Goal: Task Accomplishment & Management: Complete application form

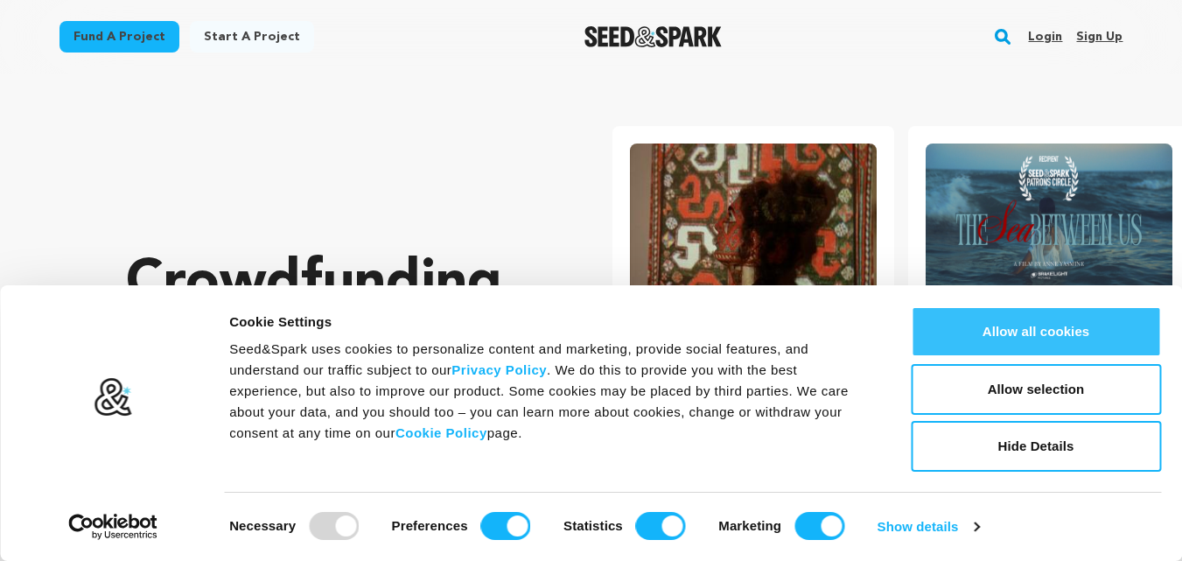
scroll to position [0, 310]
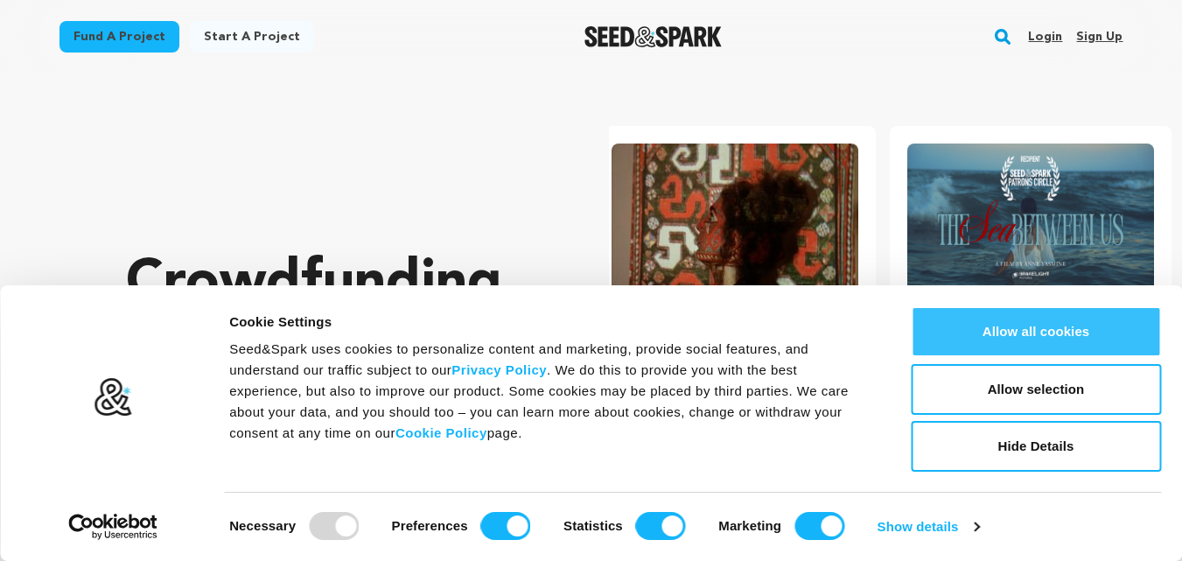
click at [961, 319] on button "Allow all cookies" at bounding box center [1036, 331] width 250 height 51
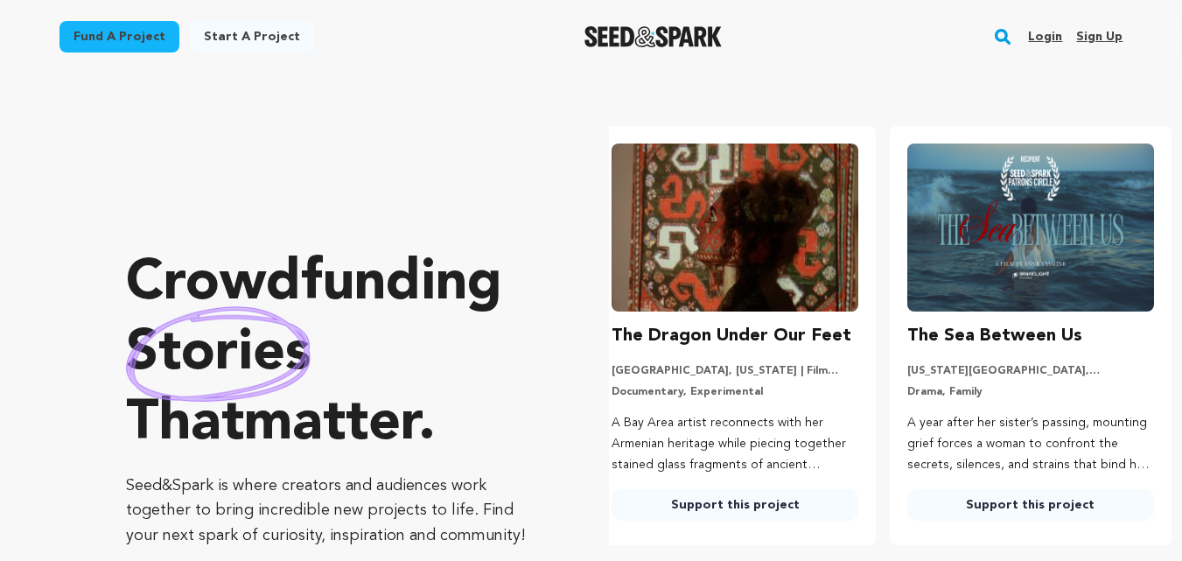
click at [1108, 35] on link "Sign up" at bounding box center [1099, 37] width 46 height 28
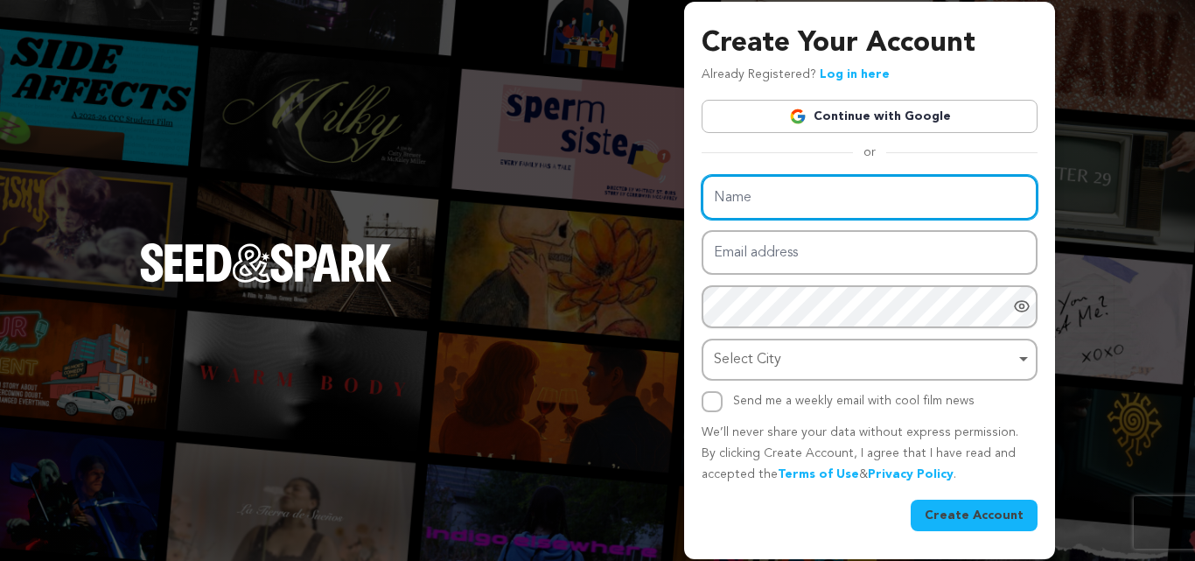
click at [725, 191] on input "Name" at bounding box center [870, 197] width 336 height 45
paste input "[PERSON_NAME]"
type input "[PERSON_NAME]"
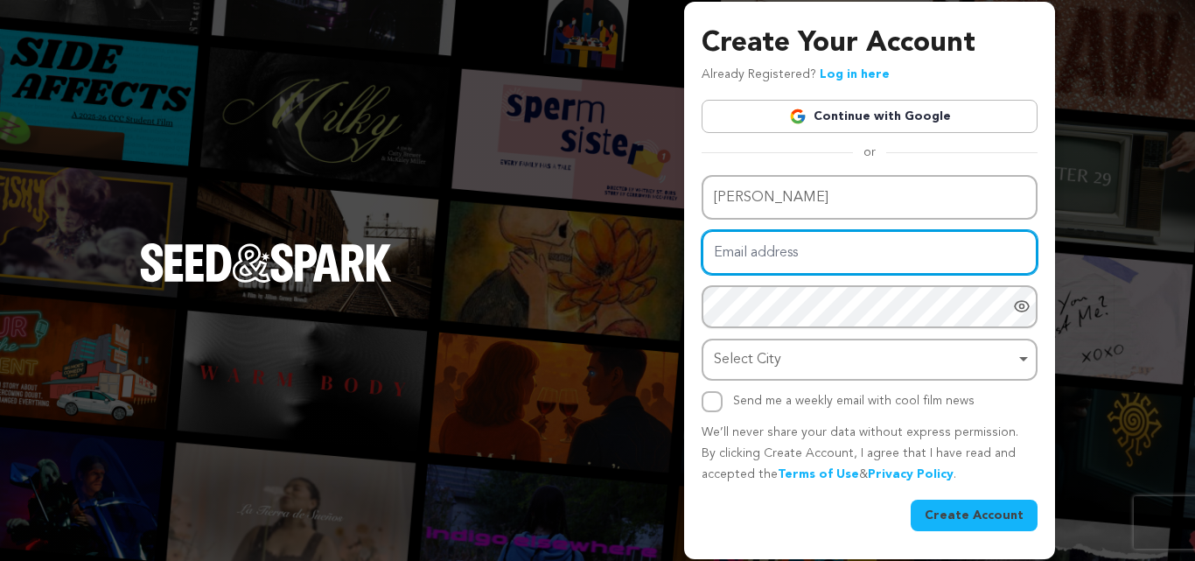
click at [778, 265] on input "Email address" at bounding box center [870, 252] width 336 height 45
type input "VETSJunkRemoval@businessmailsystem.com"
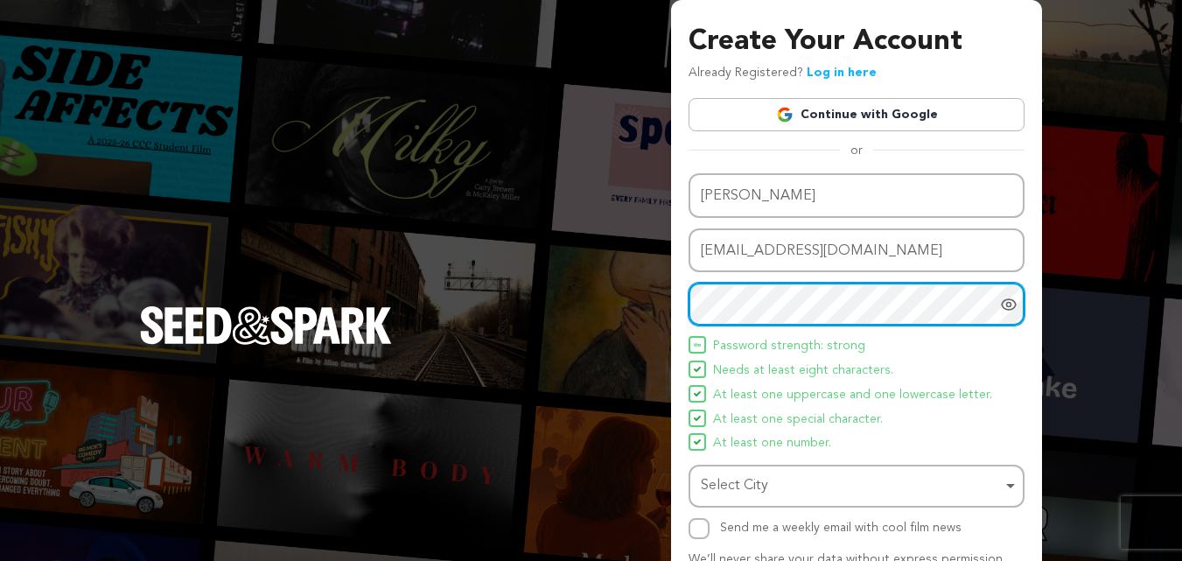
click at [818, 492] on div "Select City Remove item" at bounding box center [851, 485] width 301 height 25
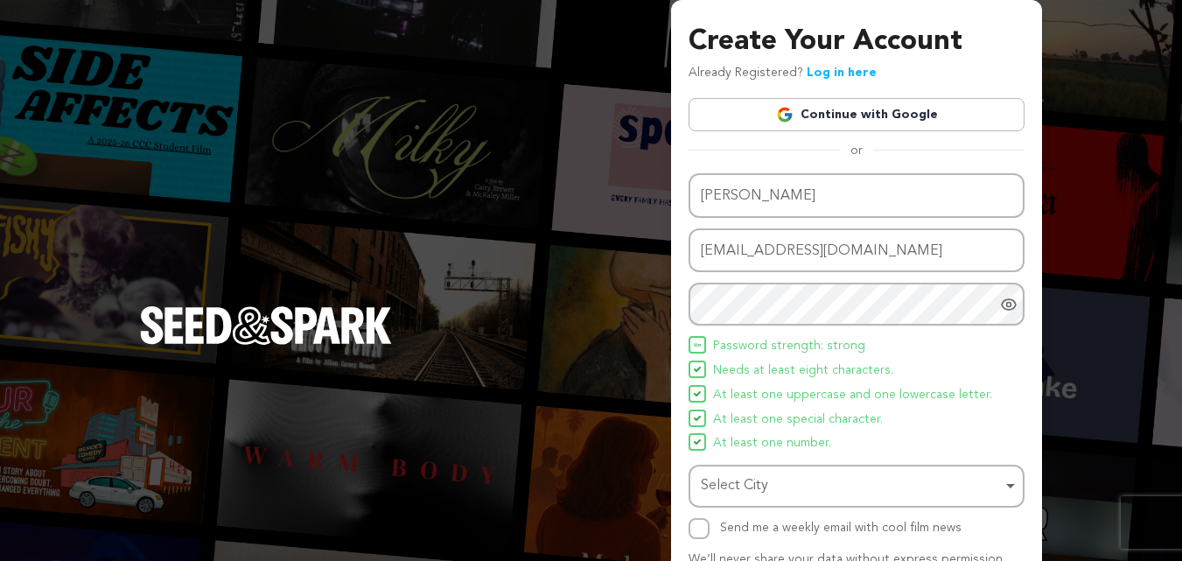
click at [761, 480] on div "Select City Remove item" at bounding box center [851, 485] width 301 height 25
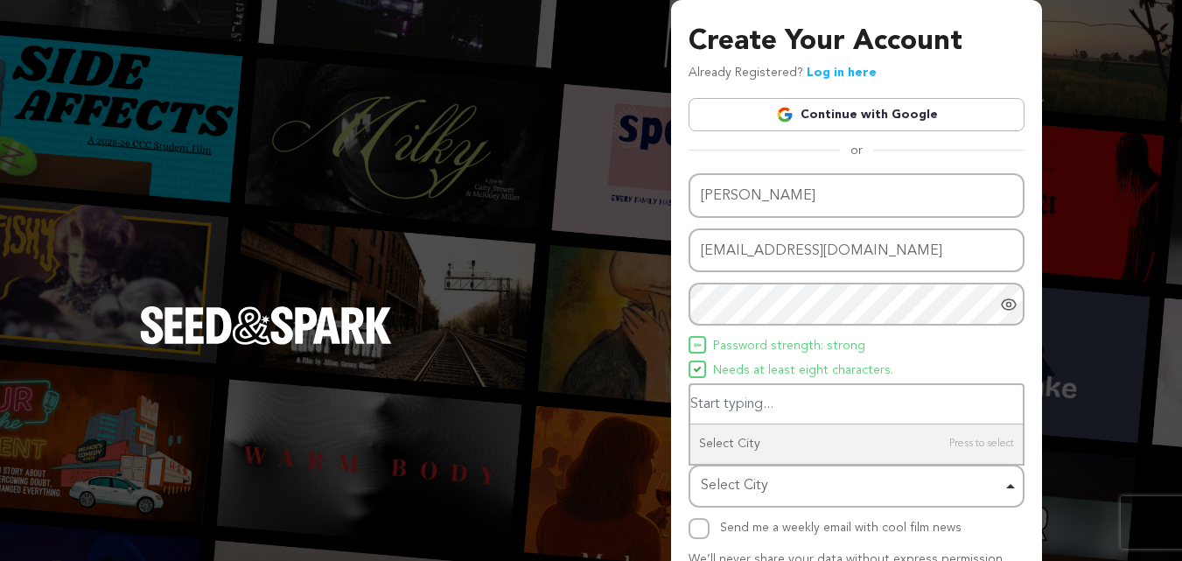
click at [749, 411] on input "Select City" at bounding box center [856, 404] width 333 height 39
paste input "Matthews"
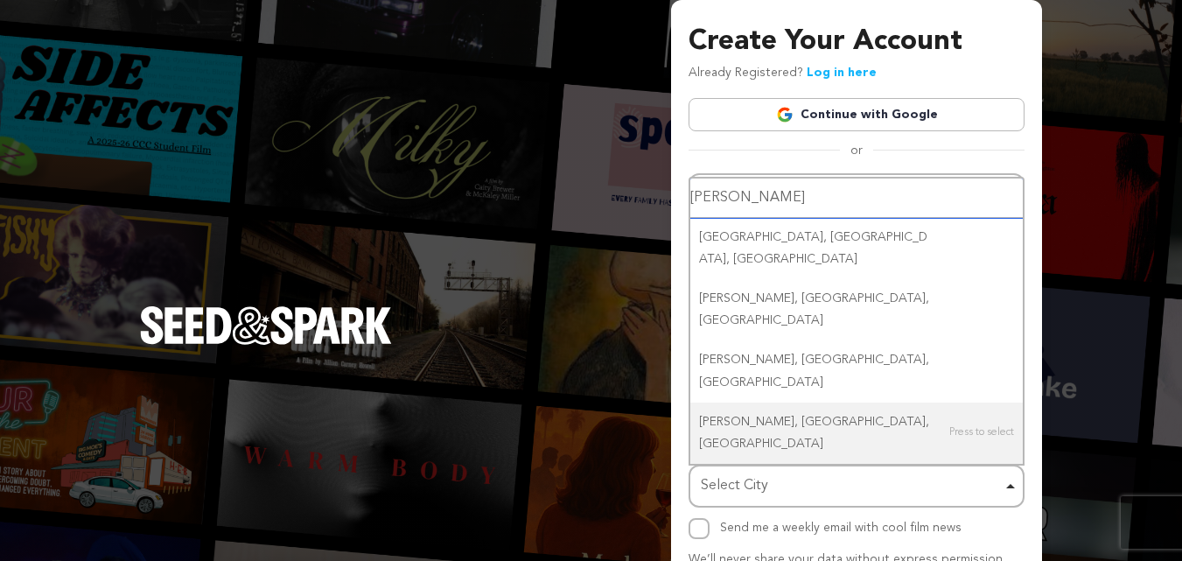
type input "Matthew"
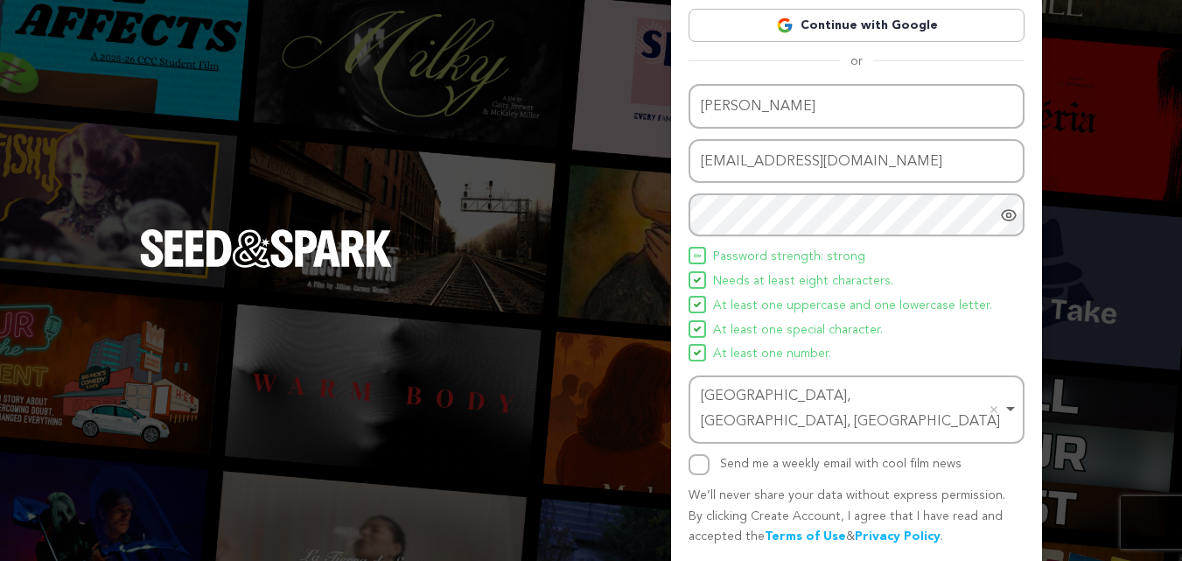
scroll to position [124, 0]
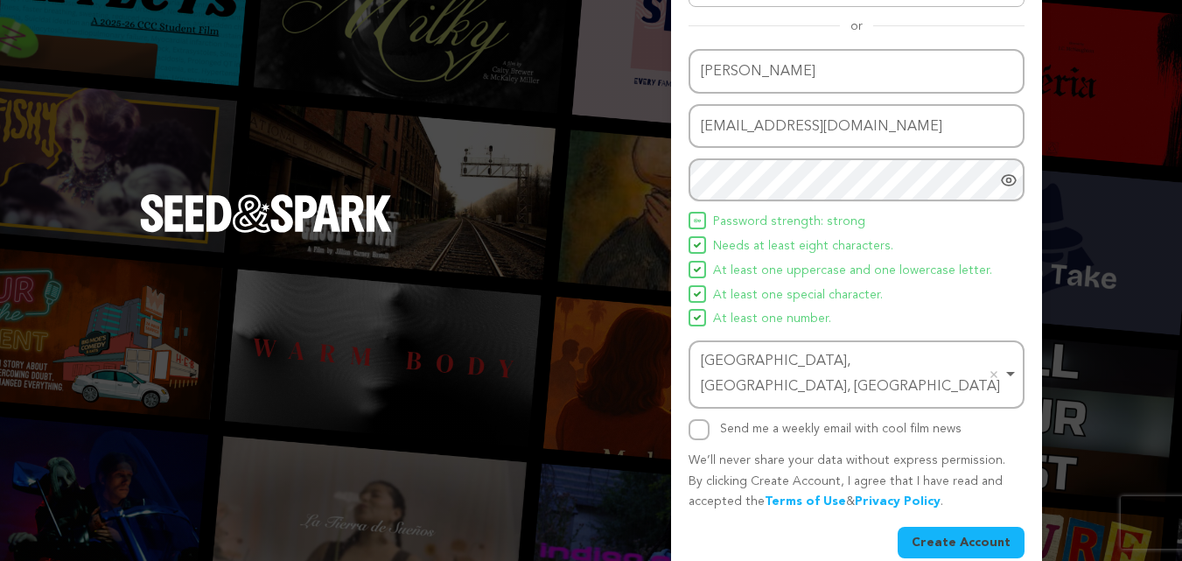
click at [972, 527] on button "Create Account" at bounding box center [961, 543] width 127 height 32
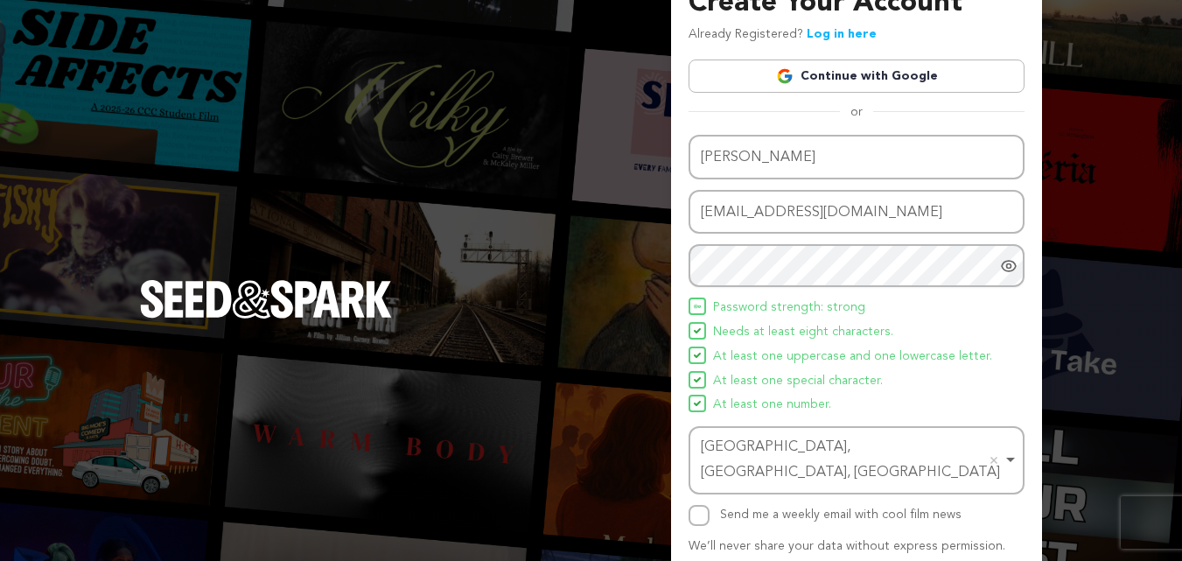
scroll to position [0, 0]
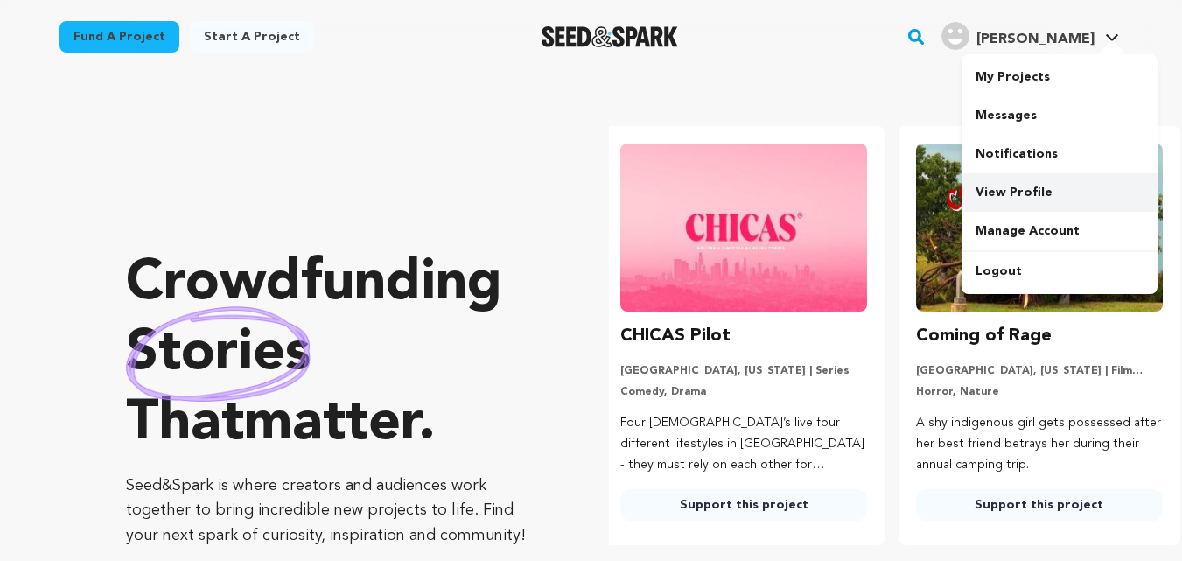
scroll to position [0, 310]
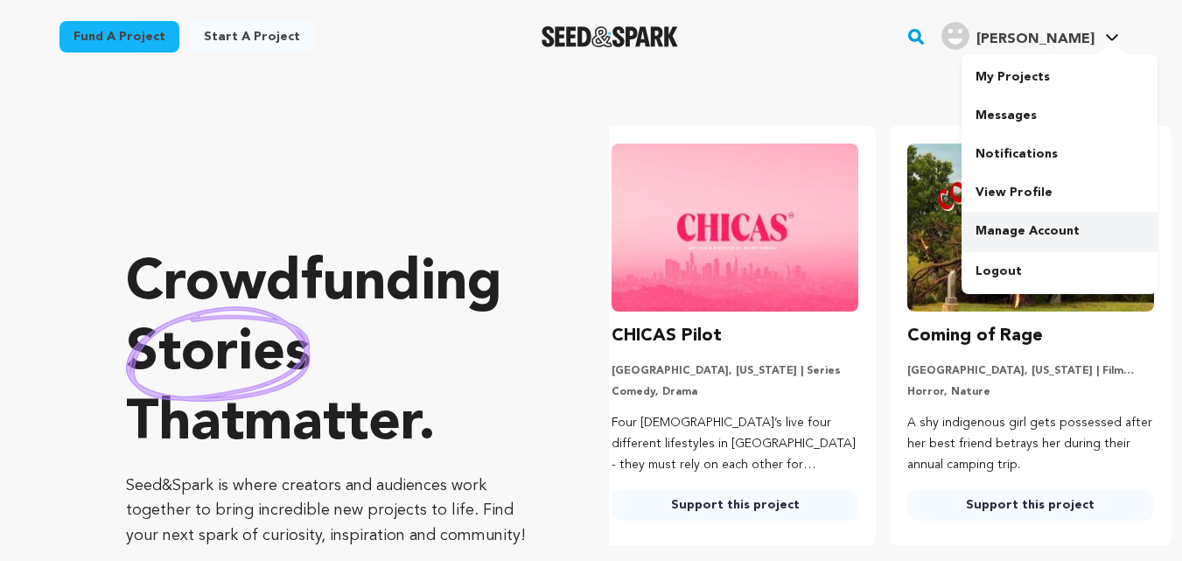
click at [1018, 225] on link "Manage Account" at bounding box center [1060, 231] width 196 height 39
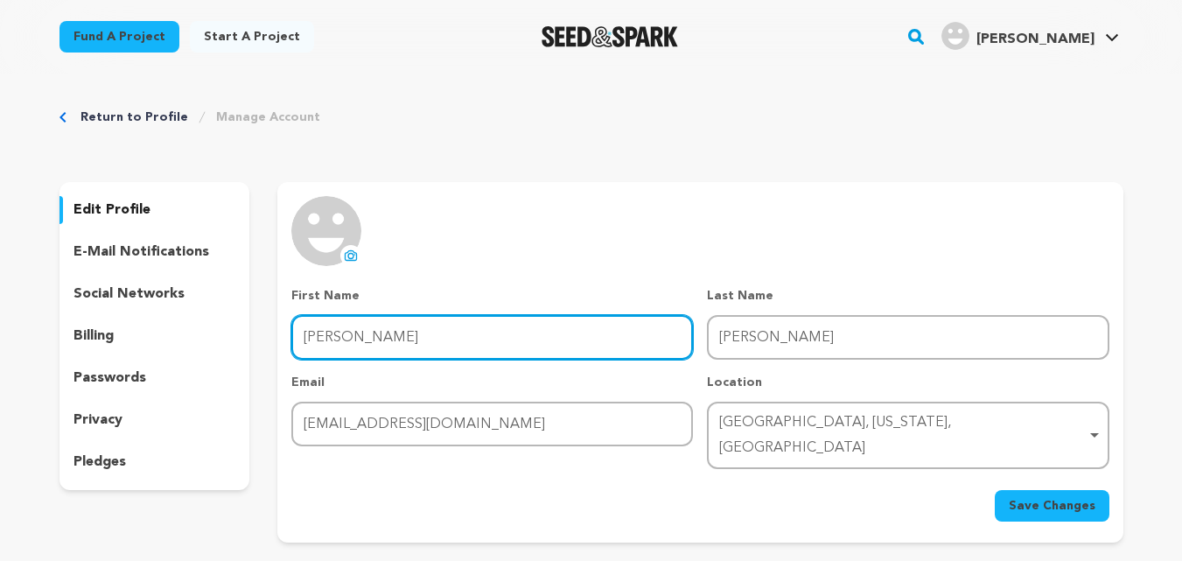
click at [376, 347] on input "Zack" at bounding box center [492, 337] width 402 height 45
drag, startPoint x: 403, startPoint y: 338, endPoint x: 196, endPoint y: 355, distance: 208.1
click at [196, 355] on div "edit profile e-mail notifications social networks billing passwords privacy ple…" at bounding box center [592, 362] width 1064 height 361
paste input "VETS Junk Removal and Dumpsters"
drag, startPoint x: 430, startPoint y: 336, endPoint x: 644, endPoint y: 340, distance: 214.4
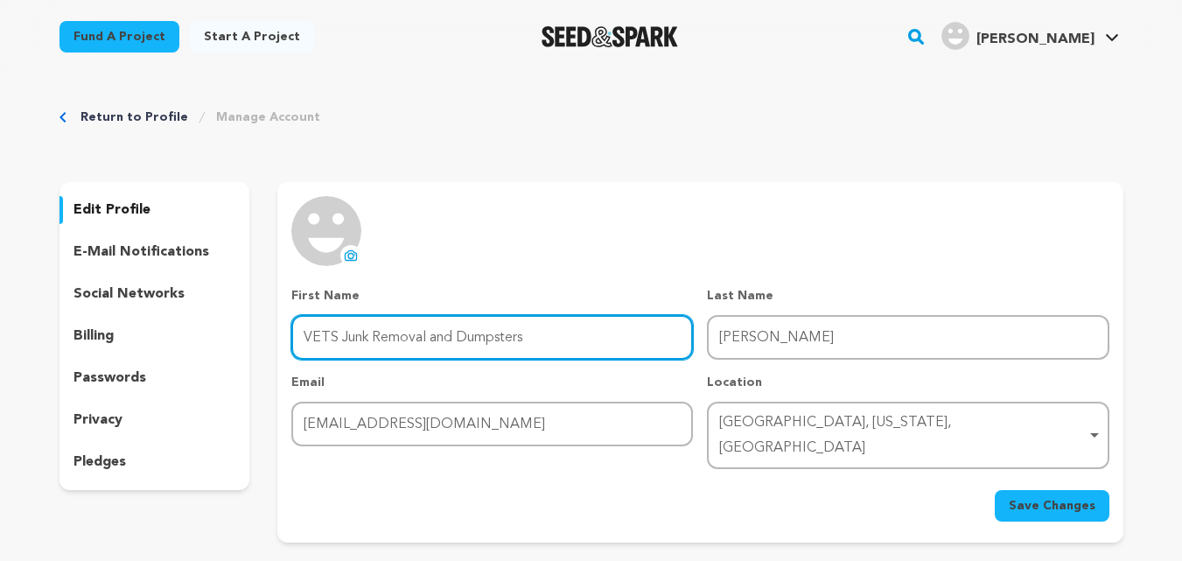
click at [644, 340] on input "VETS Junk Removal and Dumpsters" at bounding box center [492, 337] width 402 height 45
type input "VETS Junk Removal"
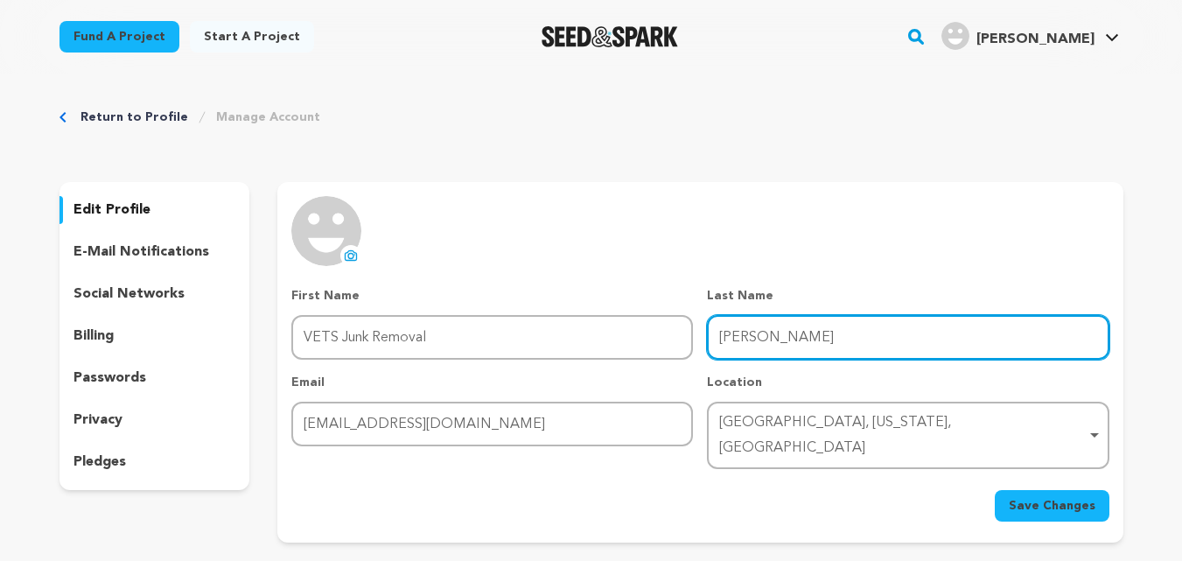
drag, startPoint x: 791, startPoint y: 340, endPoint x: 530, endPoint y: 351, distance: 261.0
click at [536, 345] on div "First Name First Name VETS Junk Removal Last Name Last Name Willey Email Email …" at bounding box center [699, 378] width 817 height 182
paste input "and Dumpsters"
click at [933, 417] on div "Matthews, North Carolina, United States Remove item" at bounding box center [902, 435] width 367 height 51
type input "and Dumpsters"
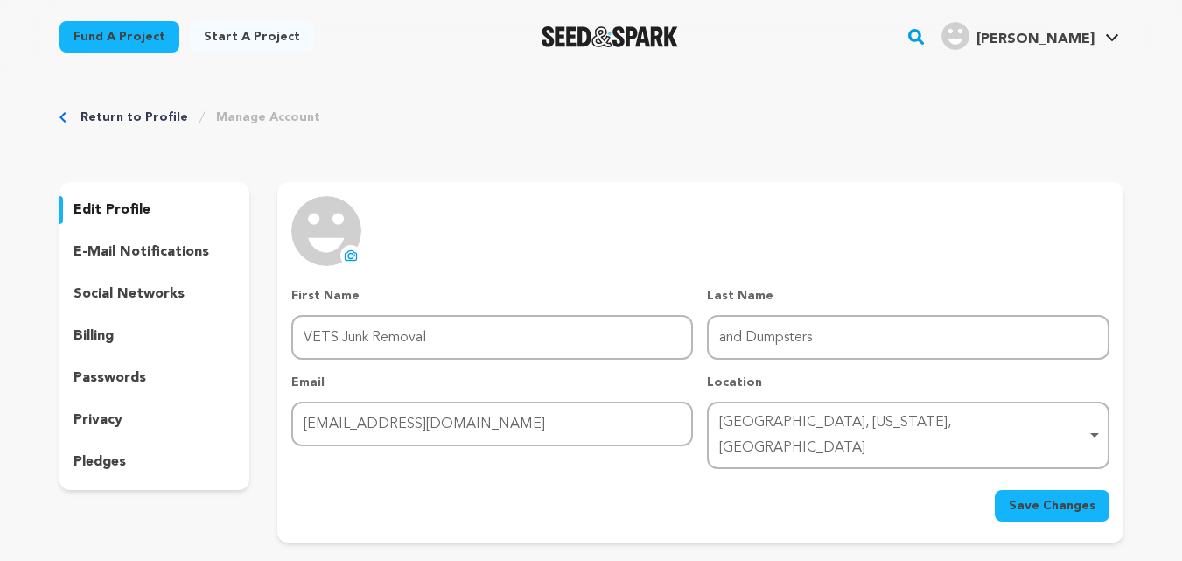
click at [987, 425] on div "Matthews, North Carolina, United States Remove item" at bounding box center [902, 435] width 367 height 51
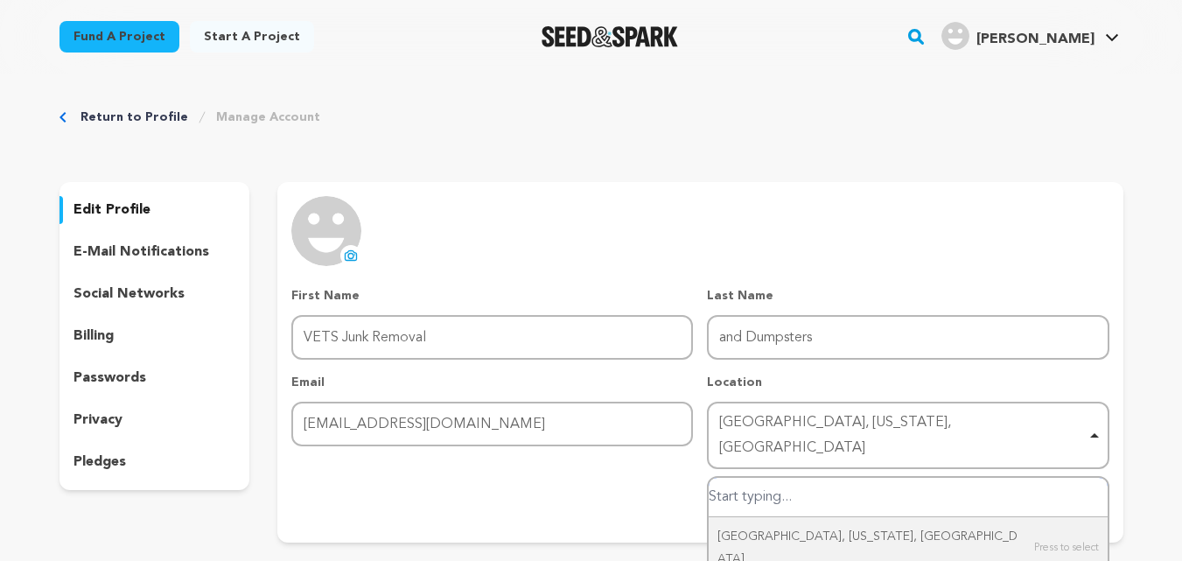
paste input "3901 Gribble Rd, Matthews, NC, 28104"
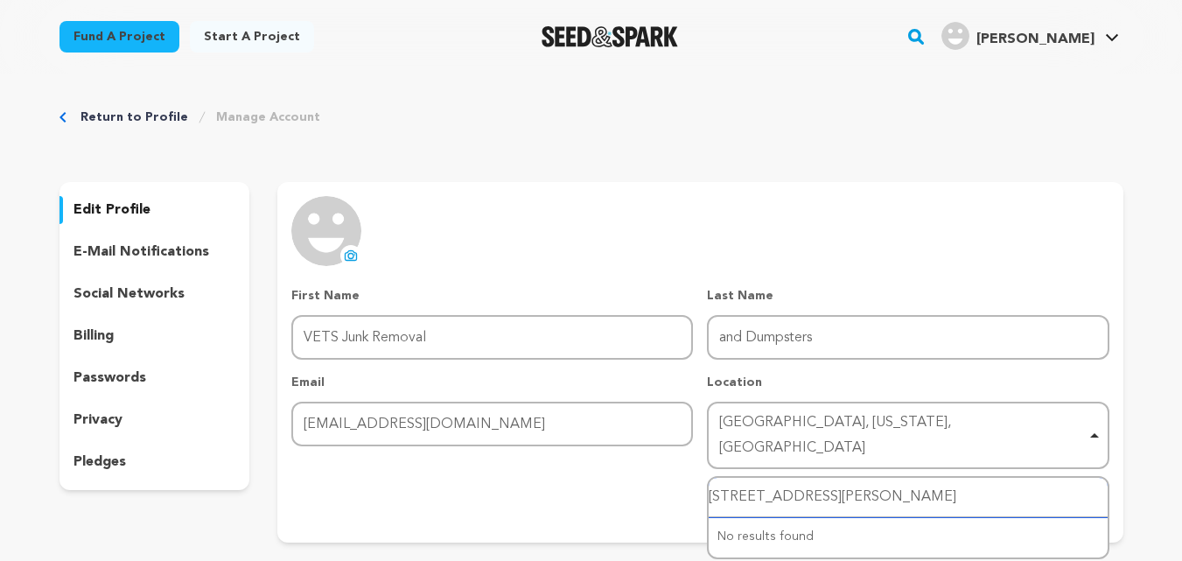
type input "3901 Gribble Rd, Matthews, NC, 28104"
click at [570, 498] on div "Save Changes" at bounding box center [699, 506] width 817 height 32
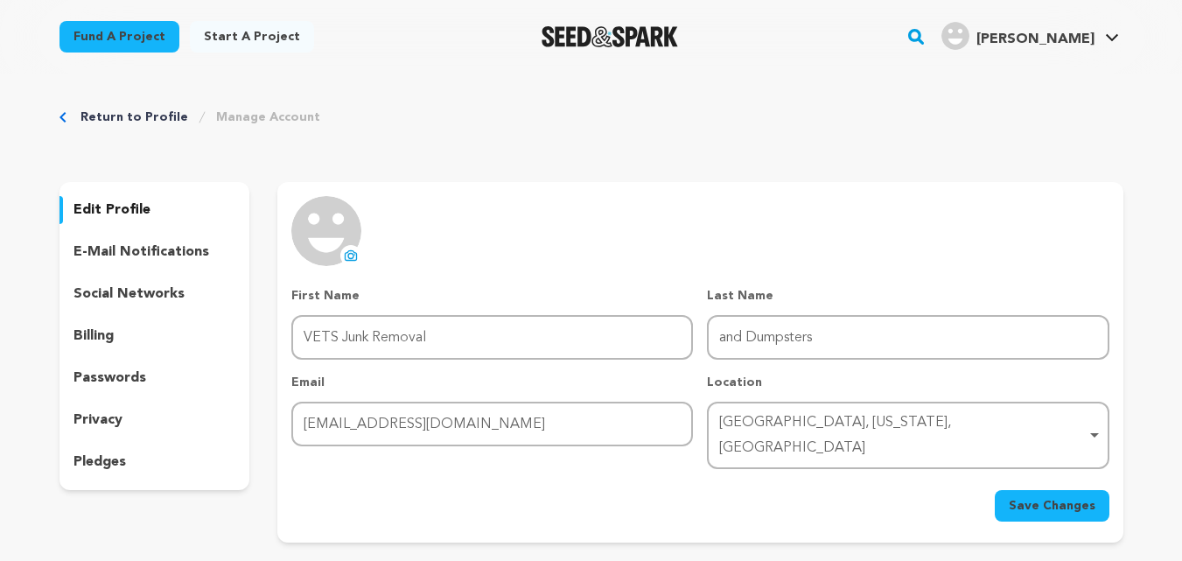
click at [1018, 497] on span "Save Changes" at bounding box center [1052, 506] width 87 height 18
click at [111, 259] on p "e-mail notifications" at bounding box center [142, 252] width 136 height 21
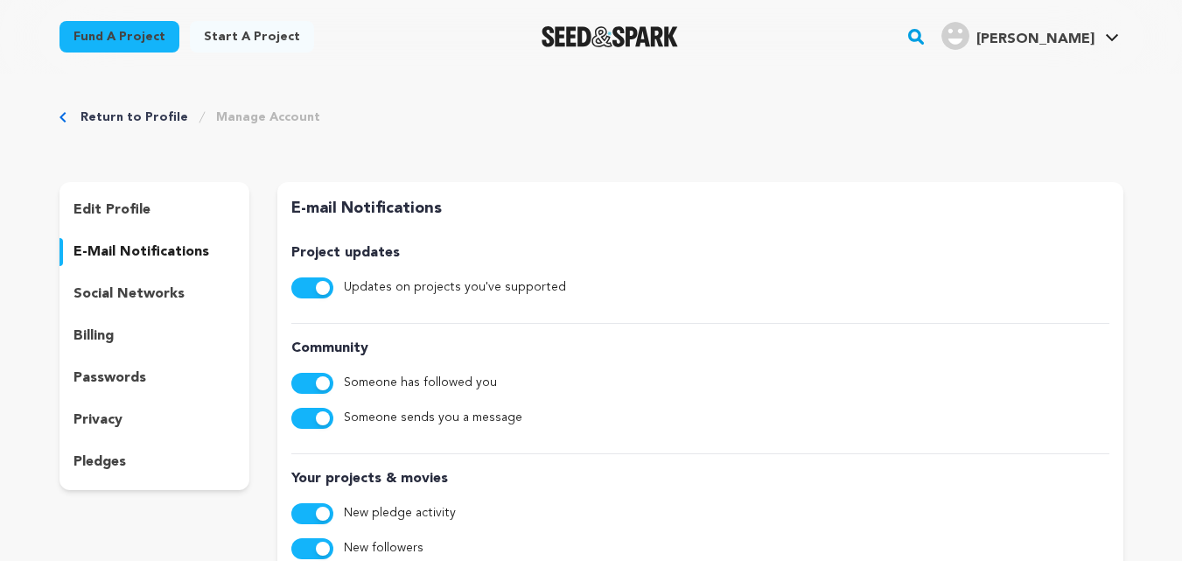
click at [125, 291] on p "social networks" at bounding box center [129, 294] width 111 height 21
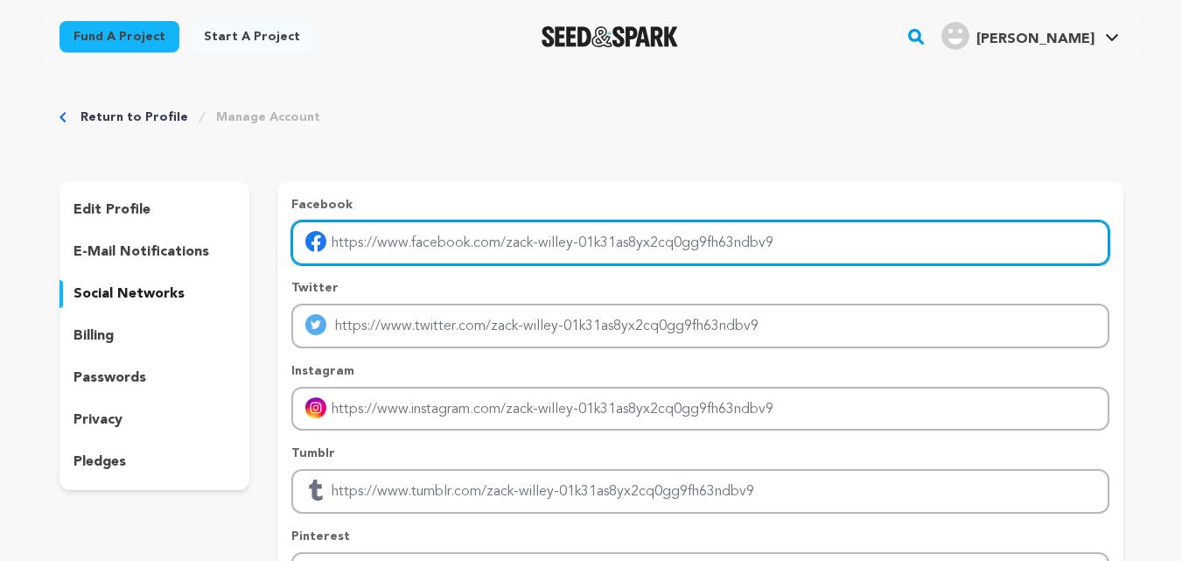
click at [398, 239] on input "Enter facebook profile link" at bounding box center [699, 243] width 817 height 45
type input "https://www.facebook.com/VeteransEasyTrash"
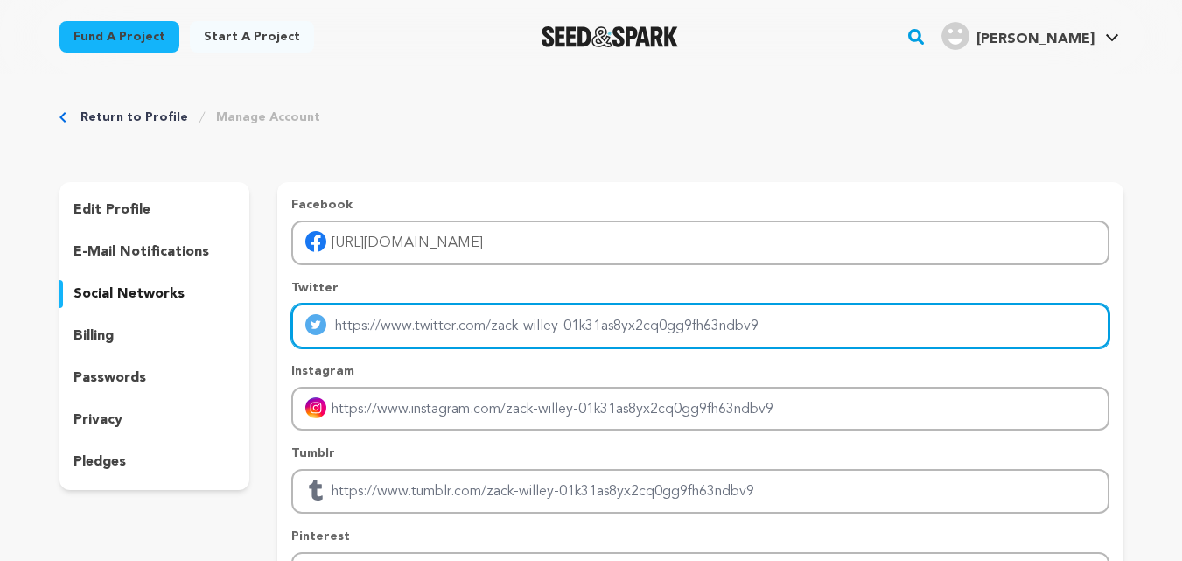
click at [396, 311] on input "Enter twitter profile link" at bounding box center [699, 326] width 817 height 45
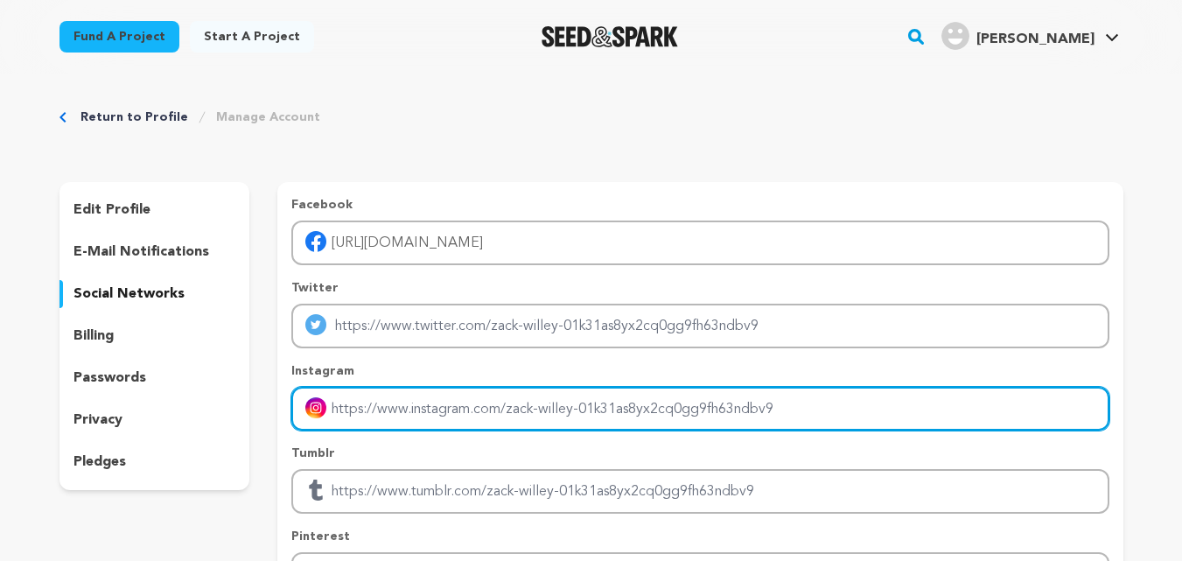
click at [403, 406] on input "Enter instagram handle link" at bounding box center [699, 409] width 817 height 45
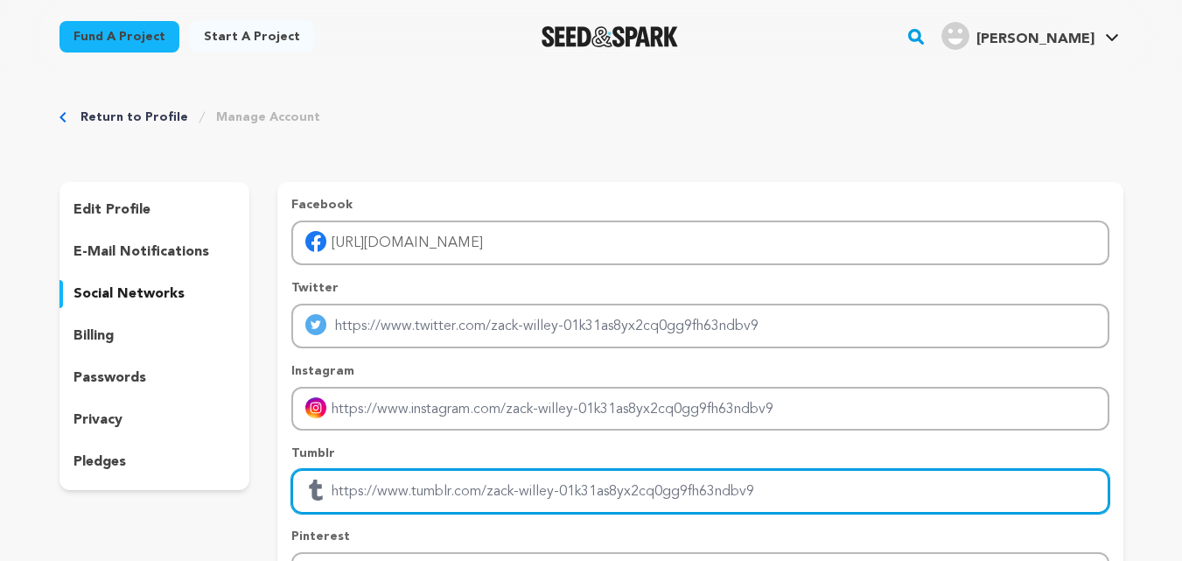
click at [429, 484] on input "Enter tubmlr profile link" at bounding box center [699, 491] width 817 height 45
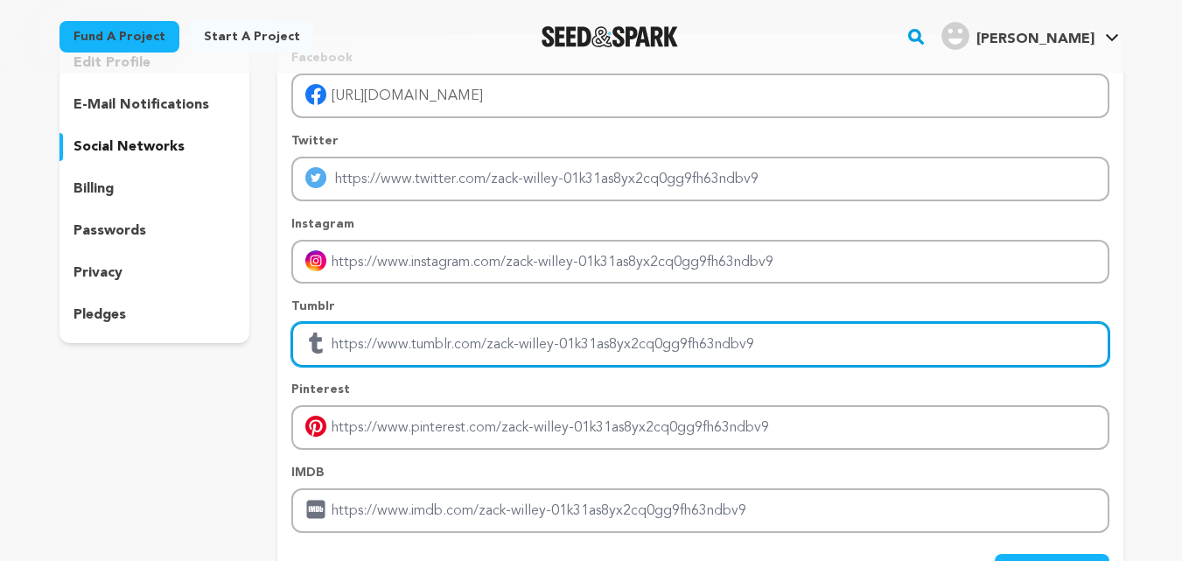
scroll to position [291, 0]
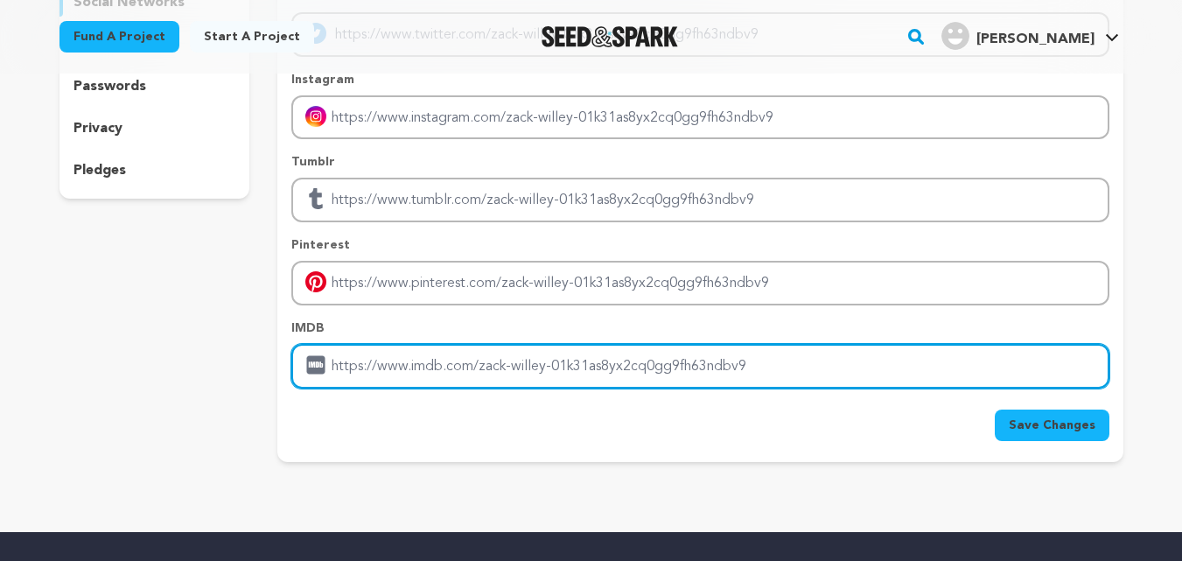
click at [409, 346] on input "Enter IMDB profile link" at bounding box center [699, 366] width 817 height 45
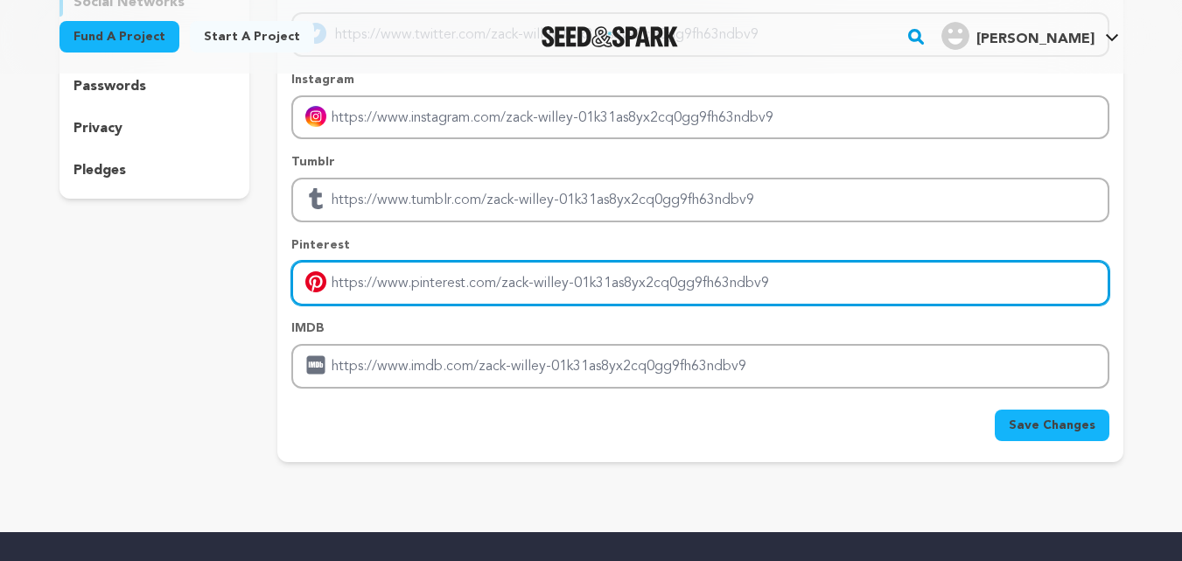
click at [409, 281] on input "Enter pinterest profile link" at bounding box center [699, 283] width 817 height 45
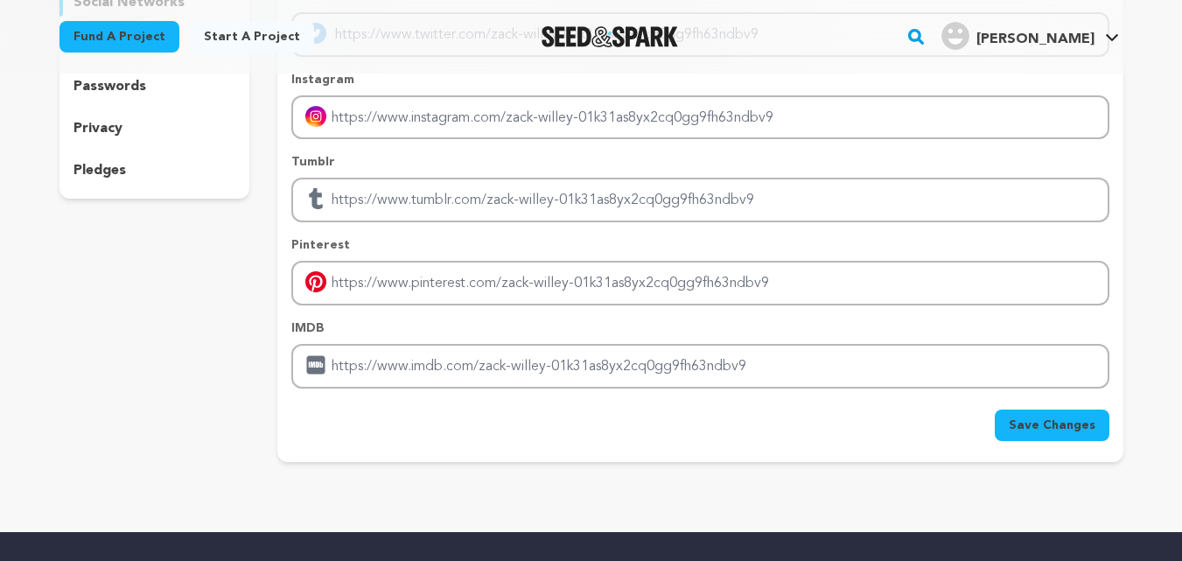
click at [1033, 427] on span "Save Changes" at bounding box center [1052, 426] width 87 height 18
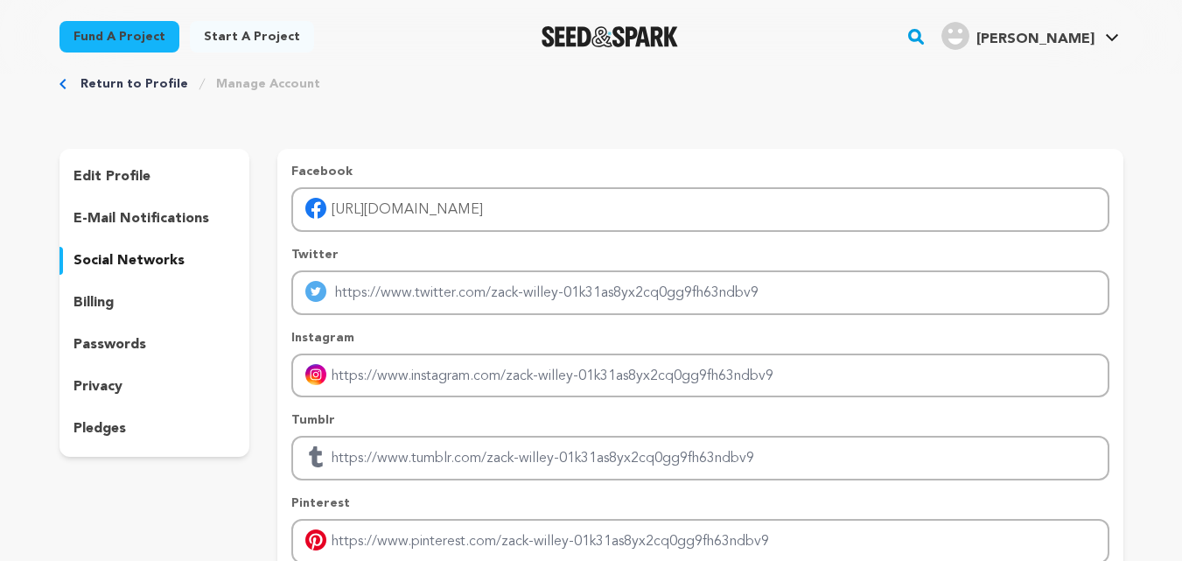
scroll to position [0, 0]
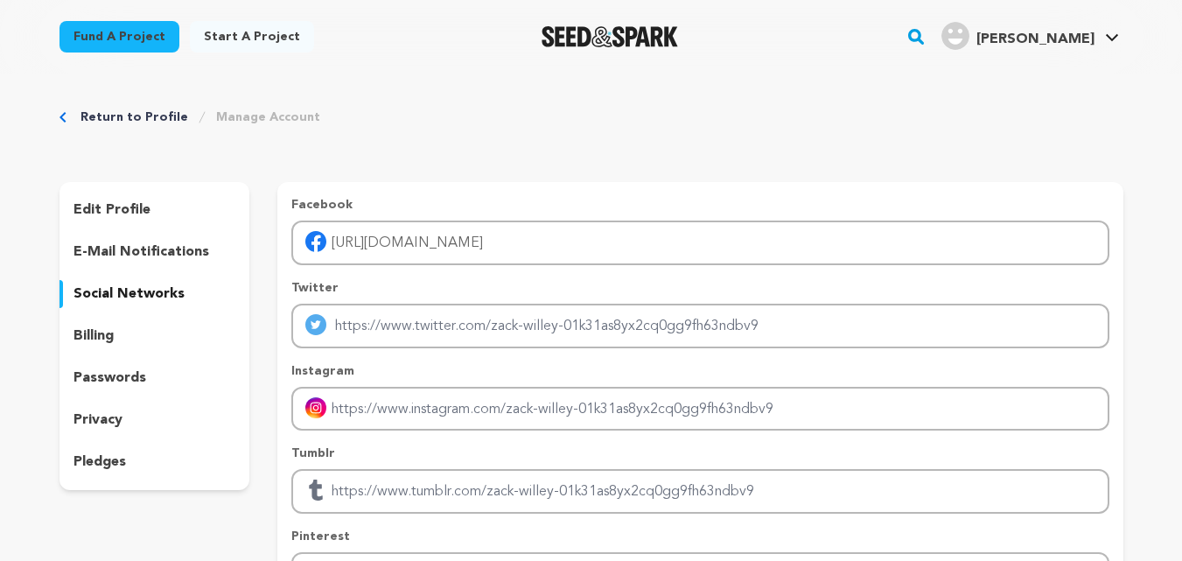
click at [1063, 45] on span "Zack W." at bounding box center [1036, 39] width 118 height 14
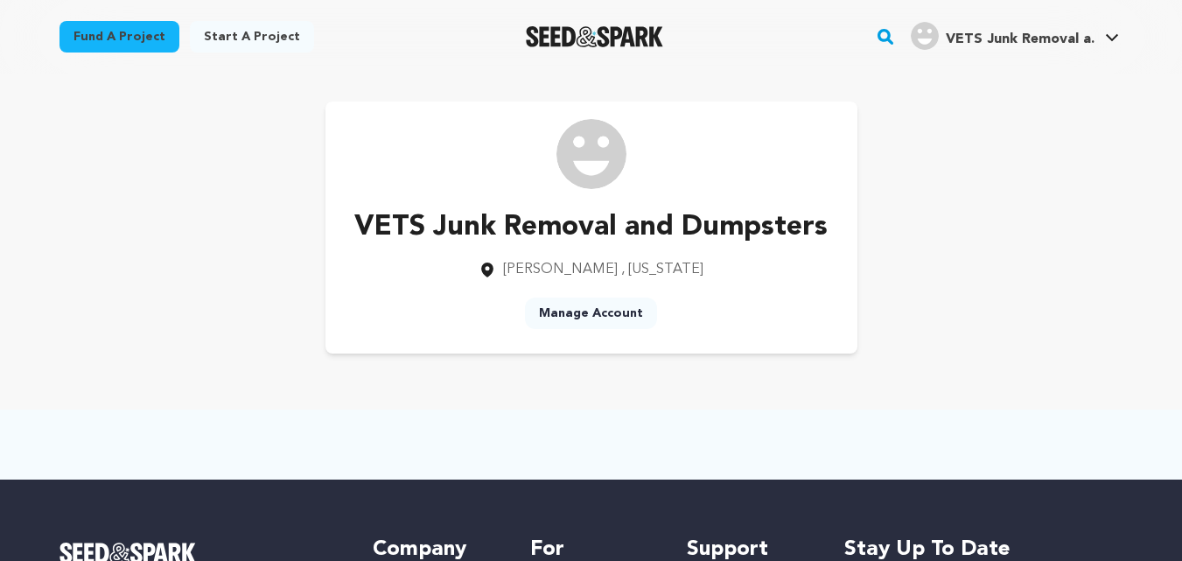
click at [571, 310] on link "Manage Account" at bounding box center [591, 314] width 132 height 32
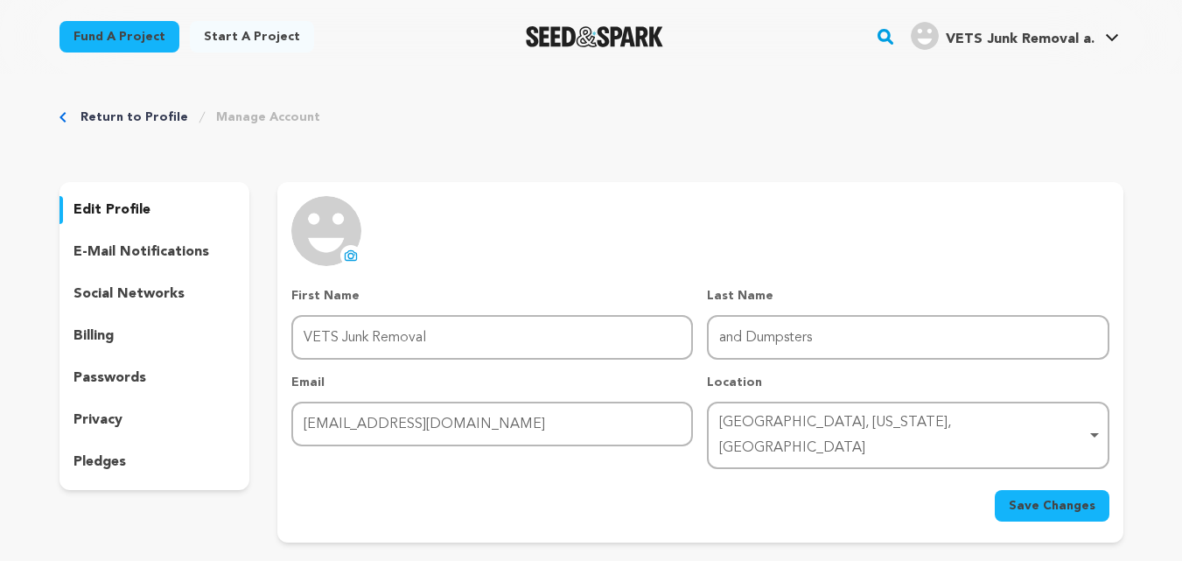
click at [320, 241] on img at bounding box center [326, 231] width 70 height 70
click at [350, 255] on icon at bounding box center [351, 256] width 14 height 14
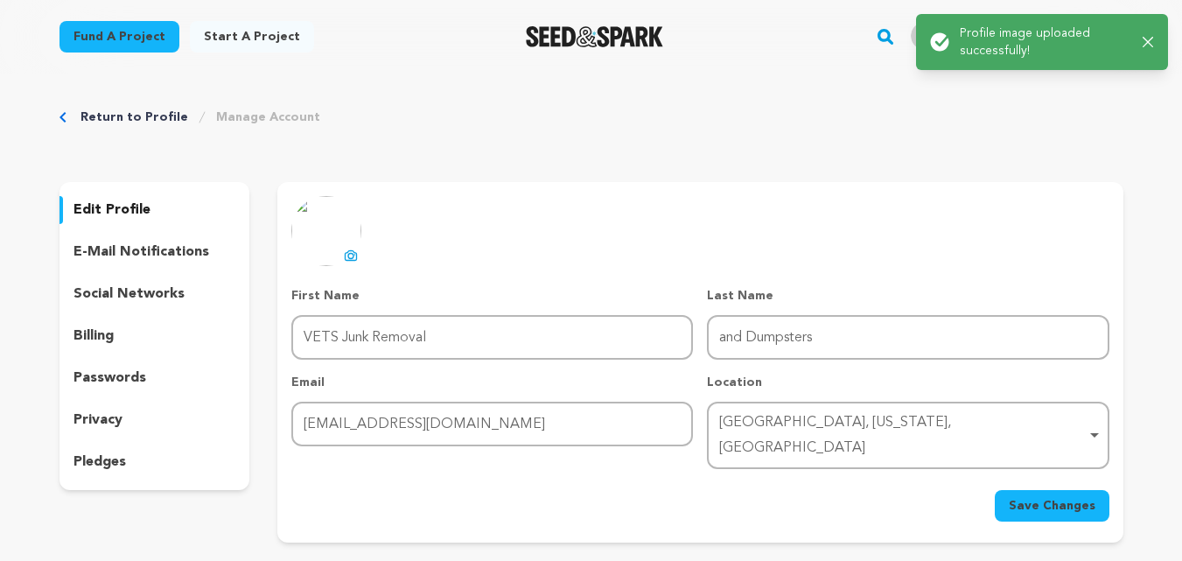
click at [833, 221] on div "uploading spinner upload profile image First Name First Name VETS Junk Removal …" at bounding box center [699, 359] width 817 height 326
click at [1034, 497] on span "Save Changes" at bounding box center [1052, 506] width 87 height 18
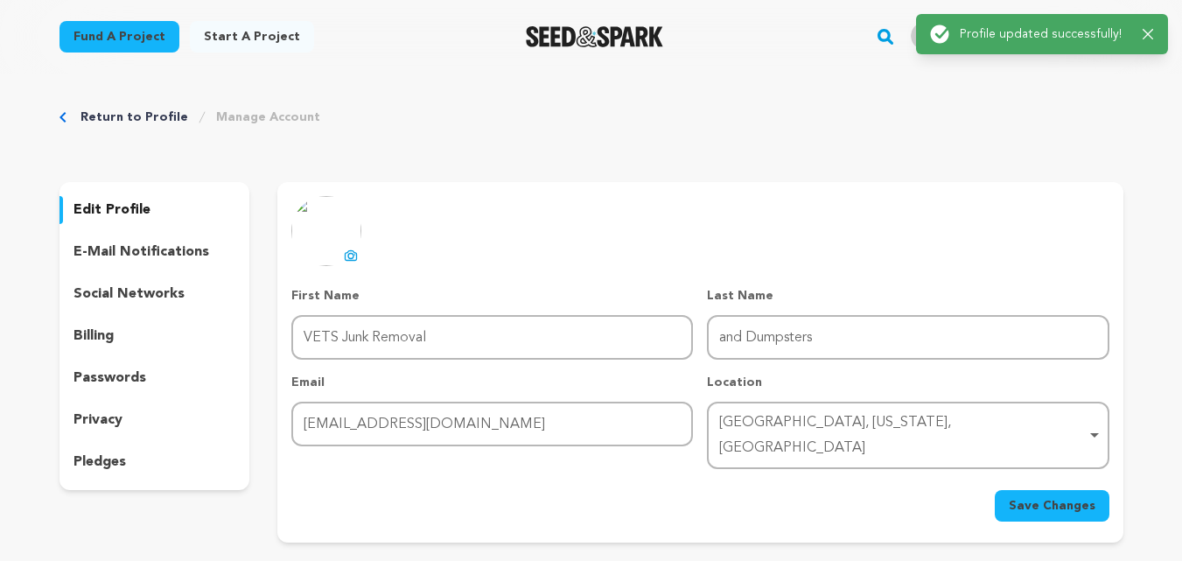
click at [862, 247] on div "uploading spinner upload profile image First Name First Name VETS Junk Removal …" at bounding box center [699, 359] width 817 height 326
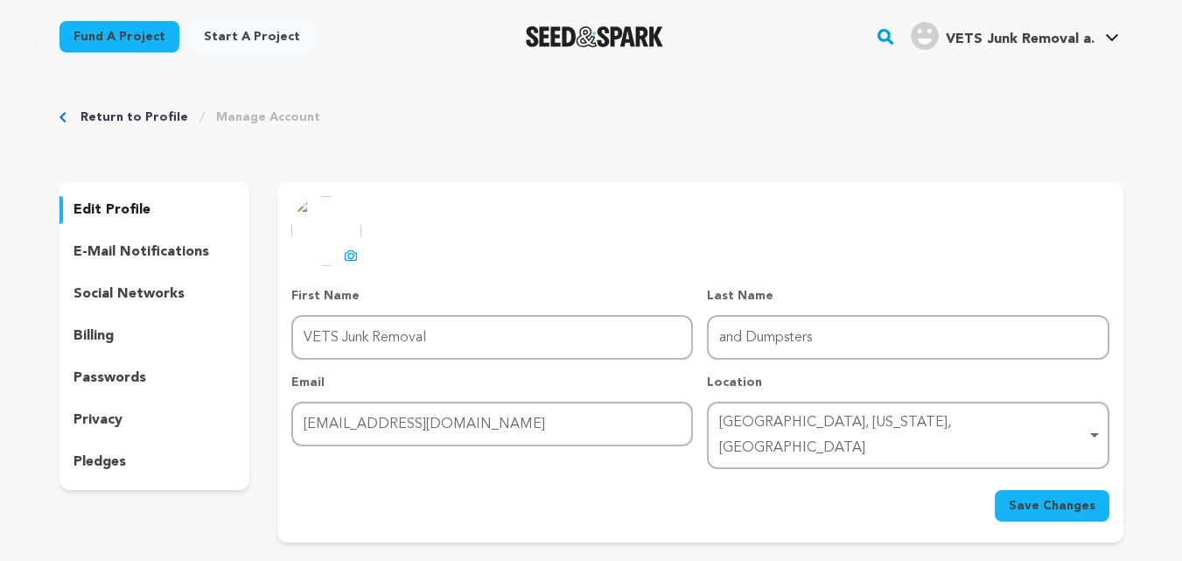
click at [1067, 39] on span "VETS Junk Removal a." at bounding box center [1020, 39] width 149 height 14
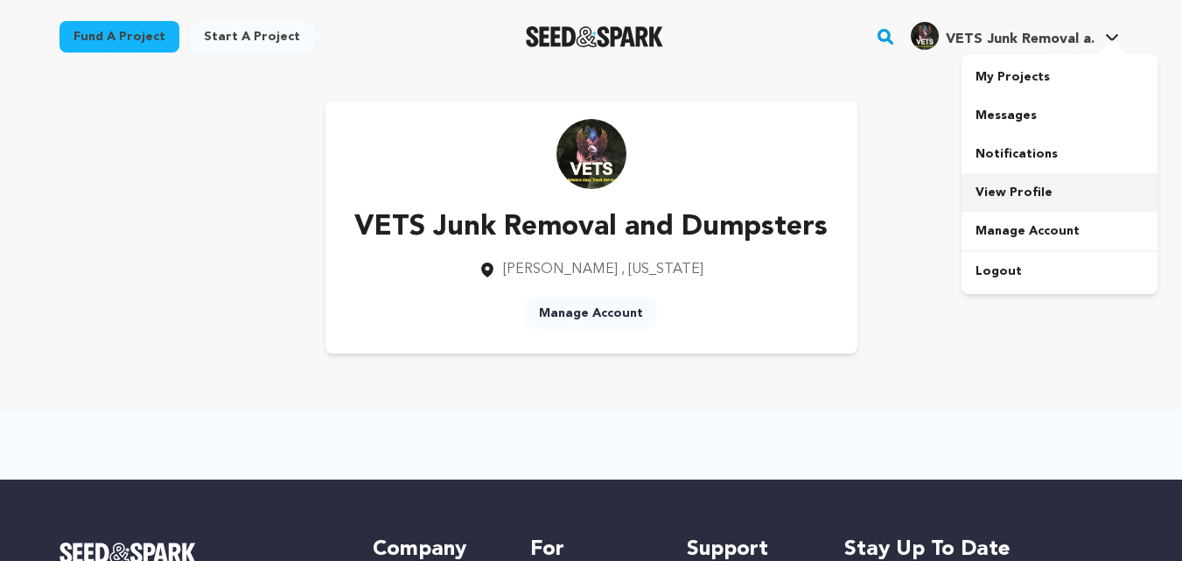
click at [1017, 197] on link "View Profile" at bounding box center [1060, 192] width 196 height 39
click at [236, 35] on link "Start a project" at bounding box center [252, 37] width 124 height 32
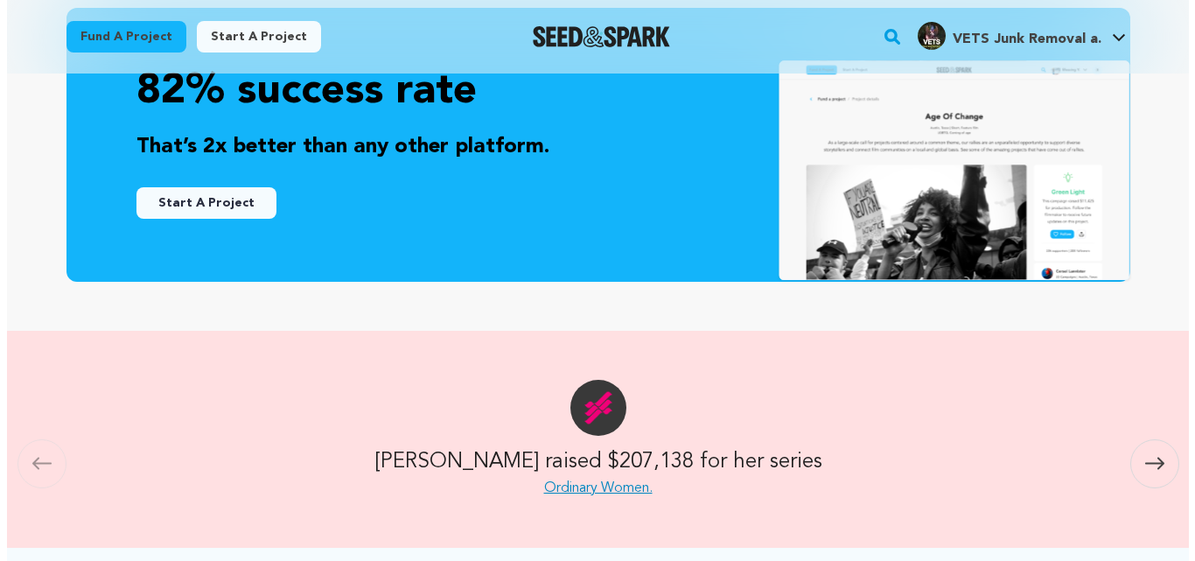
scroll to position [291, 0]
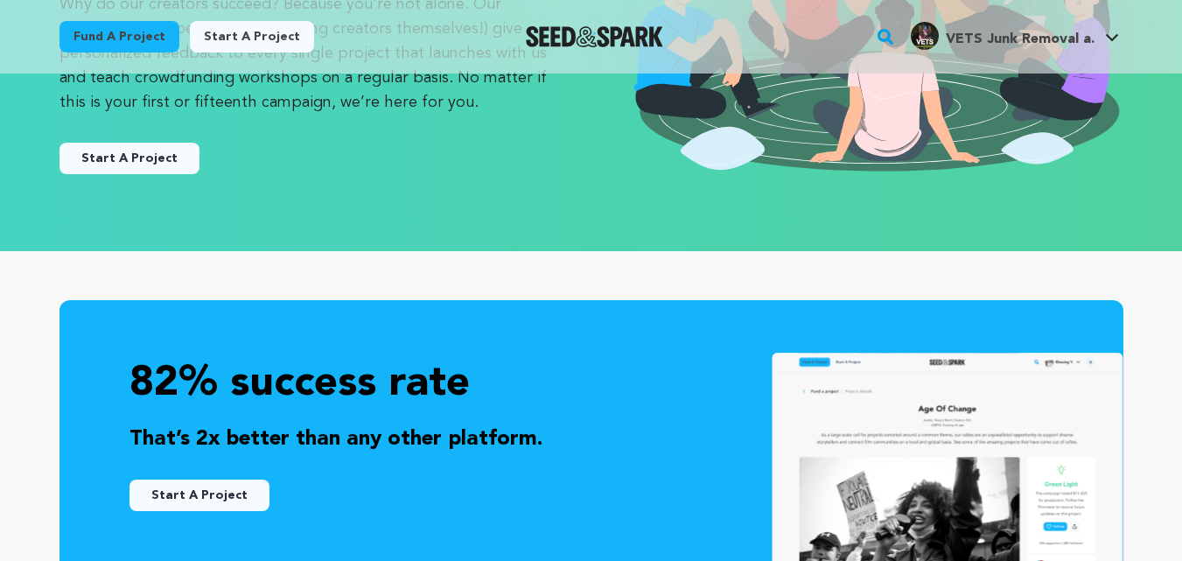
click at [133, 158] on button "Start A Project" at bounding box center [130, 159] width 140 height 32
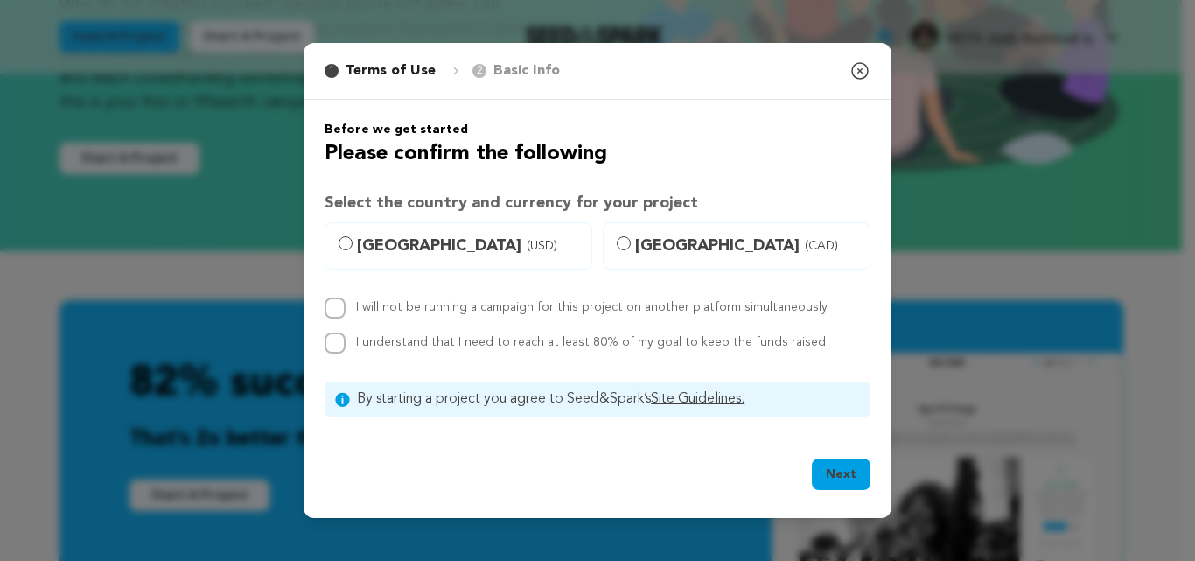
click at [417, 239] on span "United States (USD)" at bounding box center [469, 246] width 224 height 25
click at [353, 239] on input "United States (USD)" at bounding box center [346, 243] width 14 height 14
radio input "true"
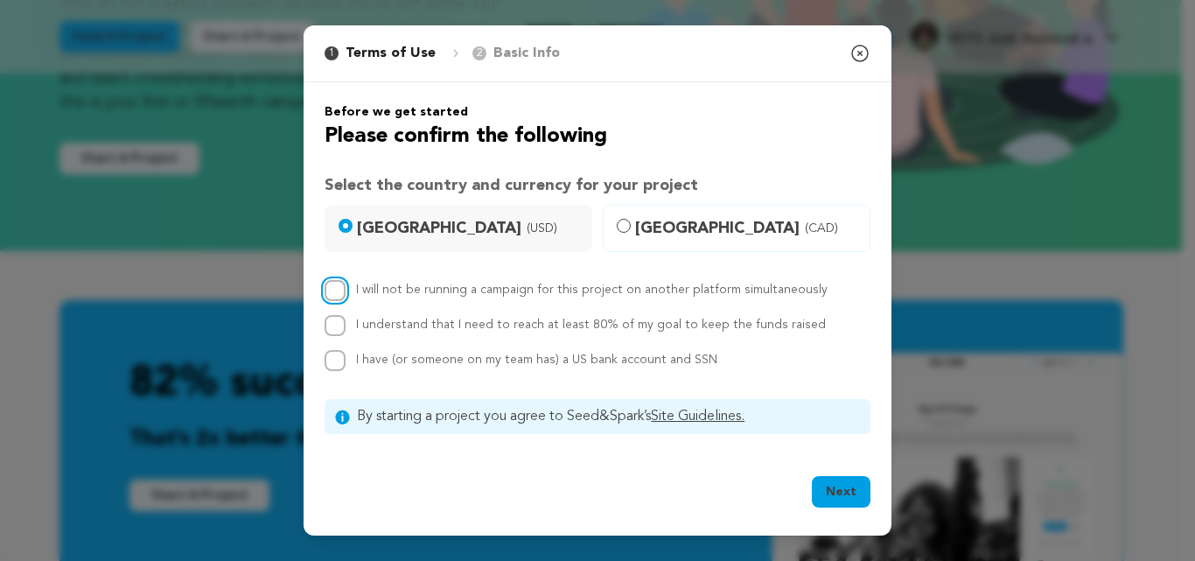
click at [339, 296] on input "I will not be running a campaign for this project on another platform simultane…" at bounding box center [335, 290] width 21 height 21
checkbox input "true"
drag, startPoint x: 340, startPoint y: 319, endPoint x: 338, endPoint y: 328, distance: 10.0
click at [338, 323] on input "I understand that I need to reach at least 80% of my goal to keep the funds rai…" at bounding box center [335, 325] width 21 height 21
checkbox input "true"
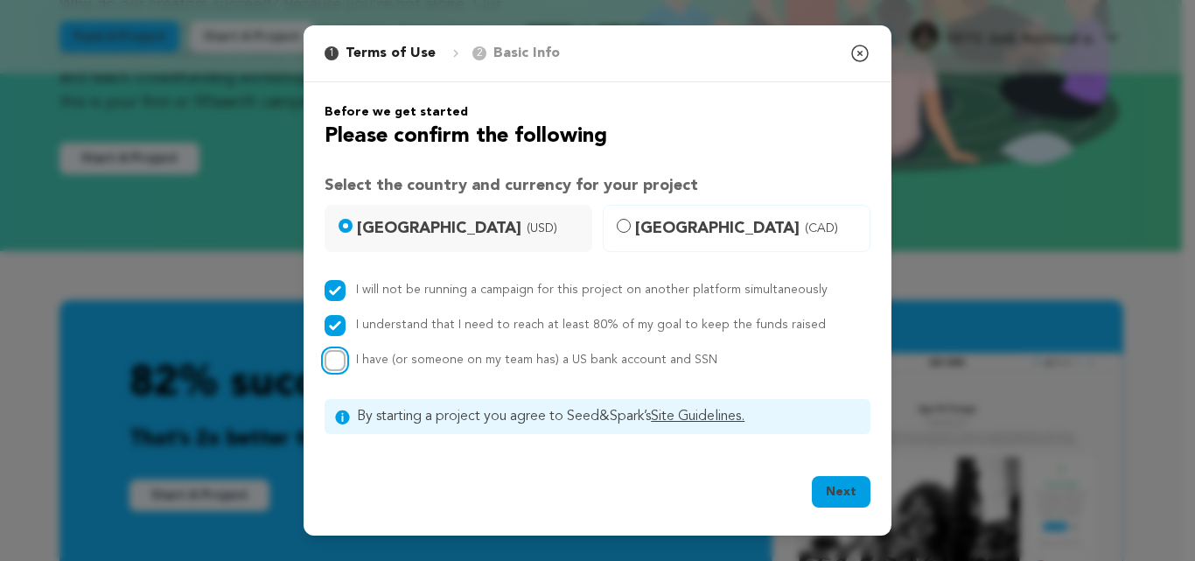
click at [334, 370] on input "I have (or someone on my team has) a US bank account and SSN" at bounding box center [335, 360] width 21 height 21
checkbox input "true"
click at [851, 488] on button "Next" at bounding box center [841, 492] width 59 height 32
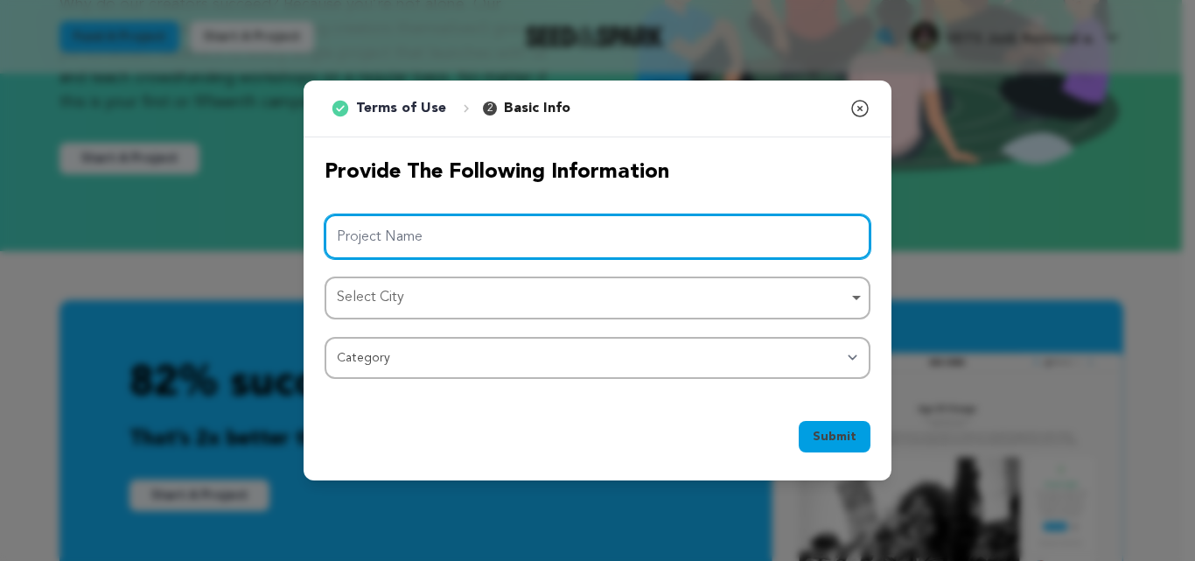
click at [397, 230] on input "Project Name" at bounding box center [598, 236] width 546 height 45
paste input "VETS Junk Removal and Dumpsters"
click at [428, 293] on div "Select City Remove item" at bounding box center [592, 297] width 511 height 25
type input "VETS Junk Removal and Dumpsters"
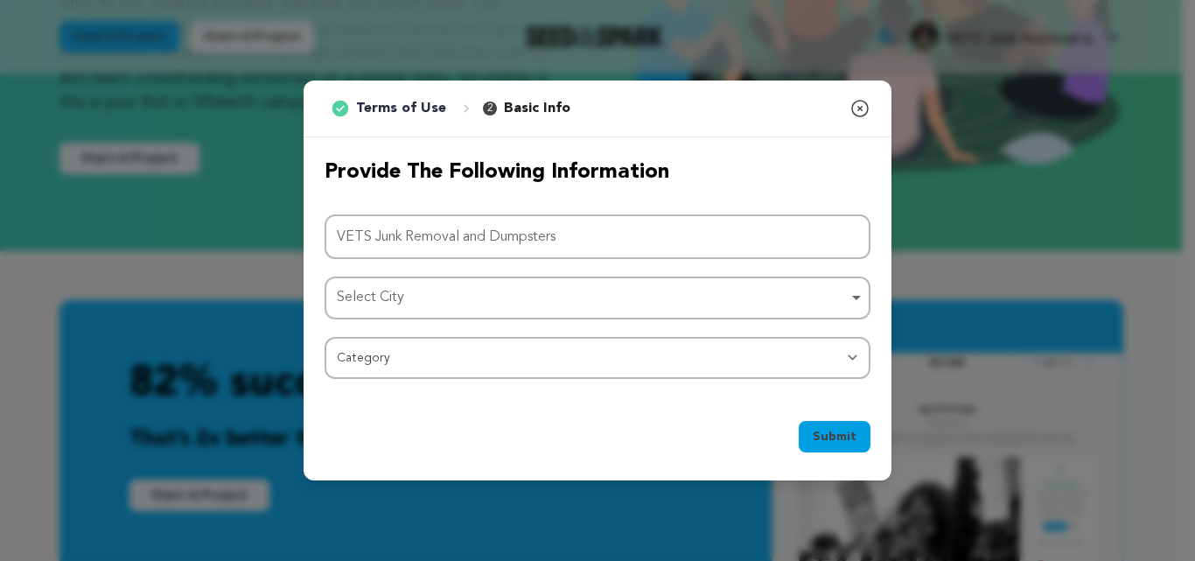
click at [431, 301] on div "Select City Remove item" at bounding box center [592, 297] width 511 height 25
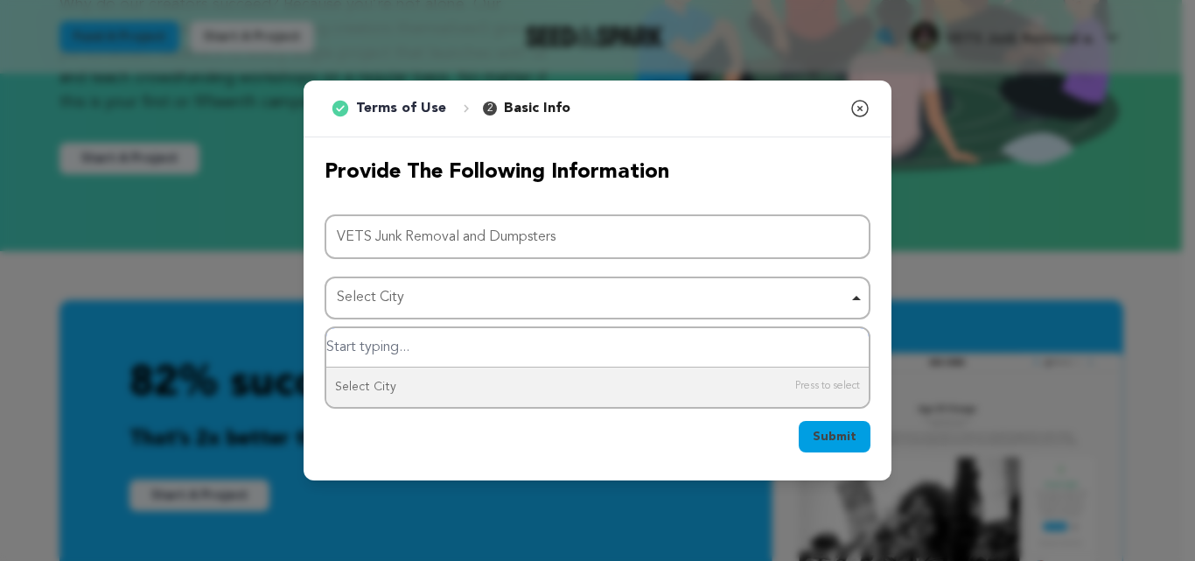
paste input "Matthews"
type input "Matthews"
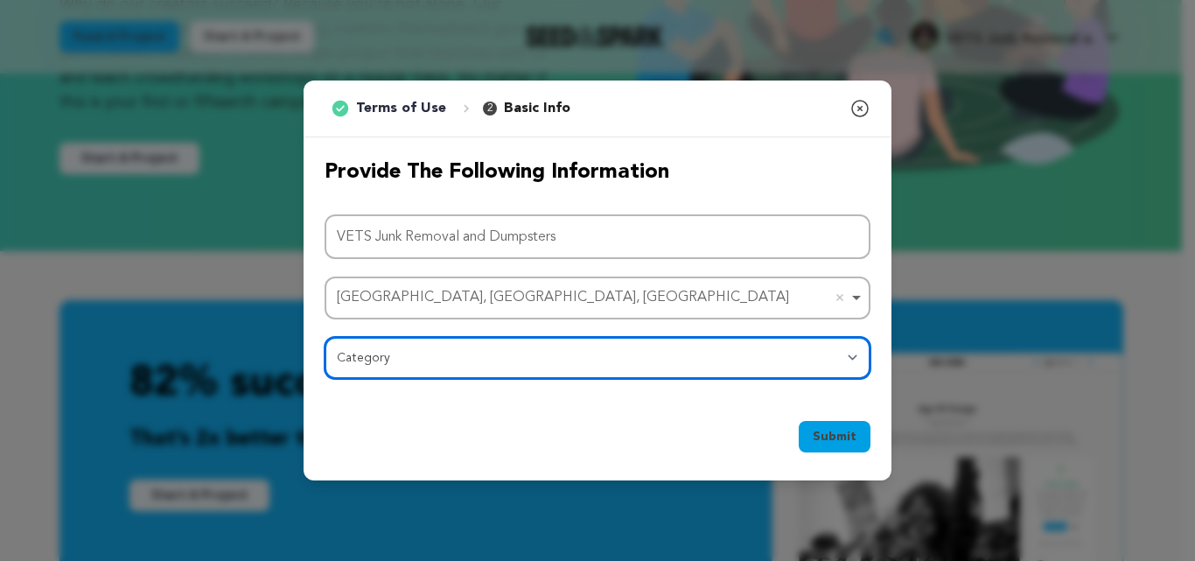
click at [438, 359] on select "Category Film Feature Film Short Series Film Festival Company Music Video VR Ex…" at bounding box center [598, 358] width 546 height 42
click at [391, 360] on select "Category Film Feature Film Short Series Film Festival Company Music Video VR Ex…" at bounding box center [598, 358] width 546 height 42
select select "10895"
click at [325, 337] on select "Category Film Feature Film Short Series Film Festival Company Music Video VR Ex…" at bounding box center [598, 358] width 546 height 42
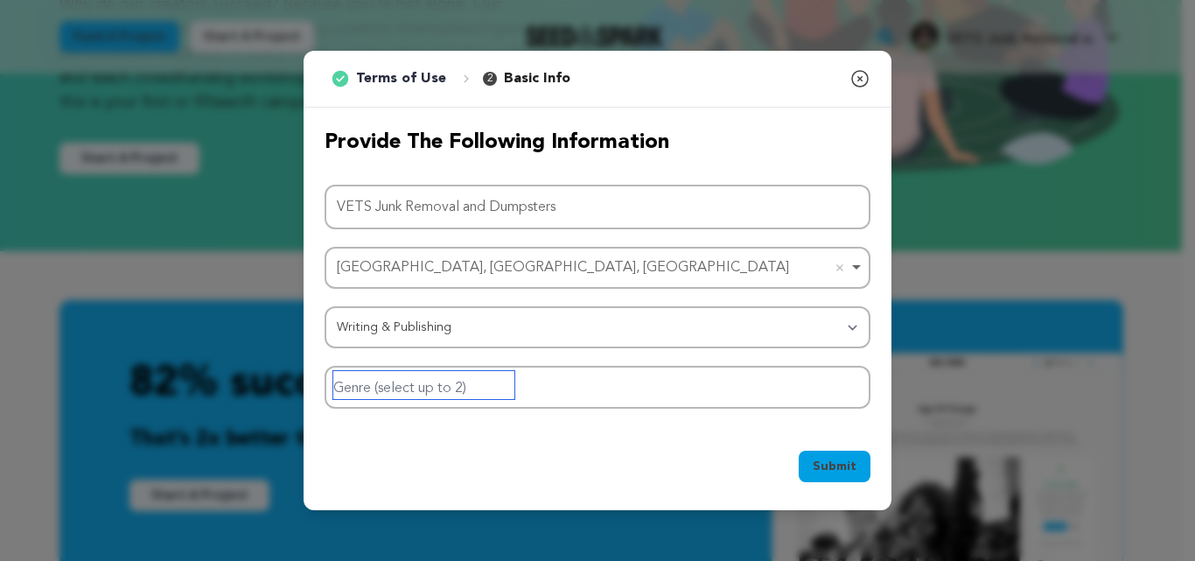
click at [404, 397] on input "Genre (select up to 2)" at bounding box center [423, 385] width 181 height 28
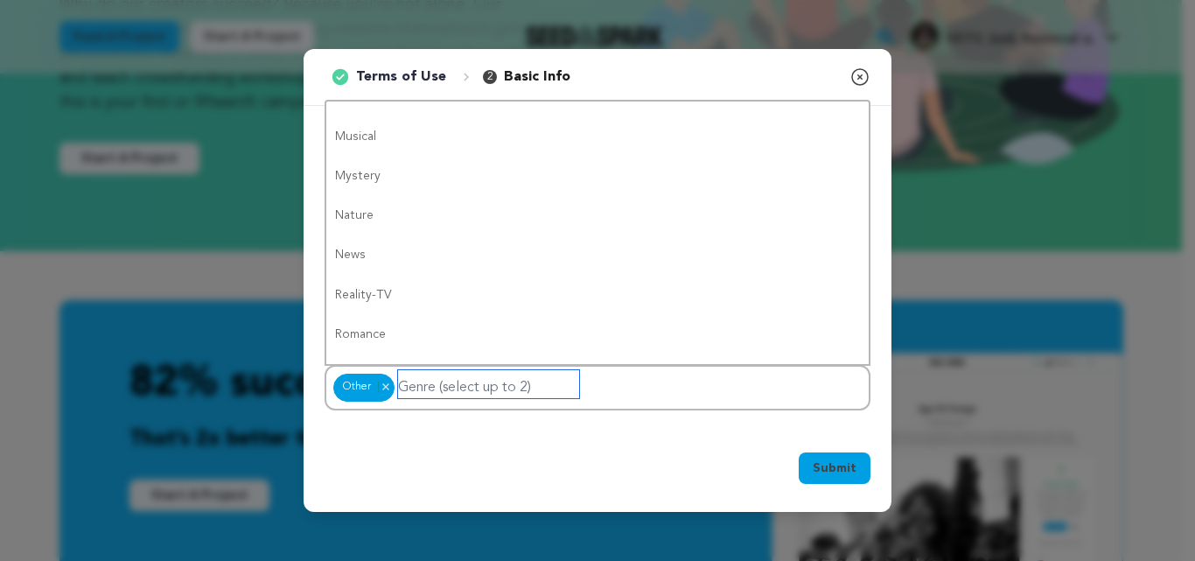
scroll to position [0, 0]
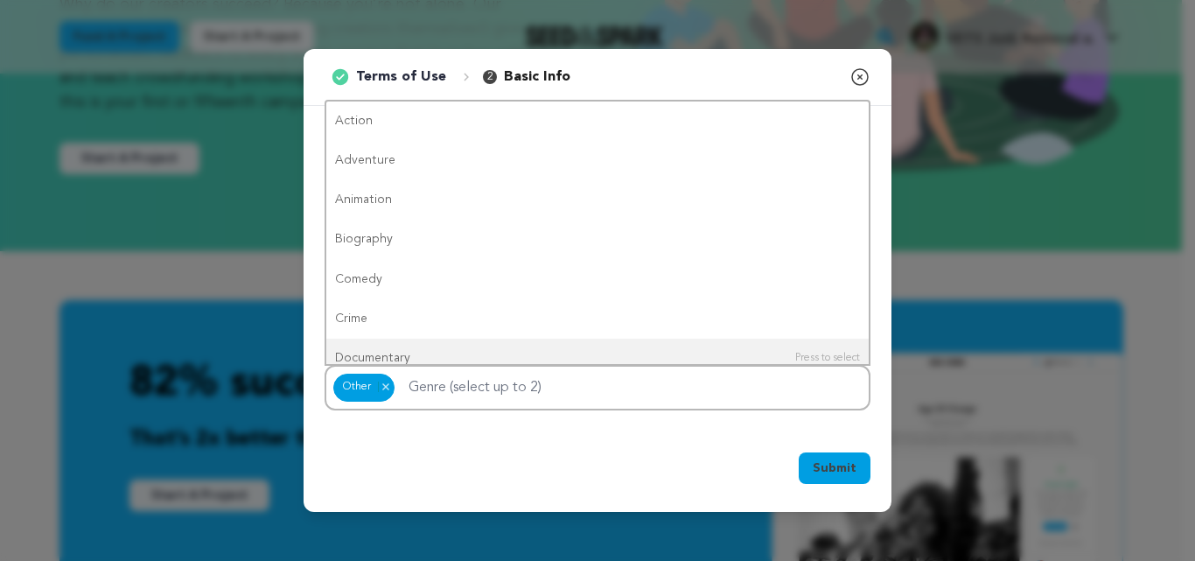
click at [826, 466] on span "Submit" at bounding box center [835, 468] width 44 height 18
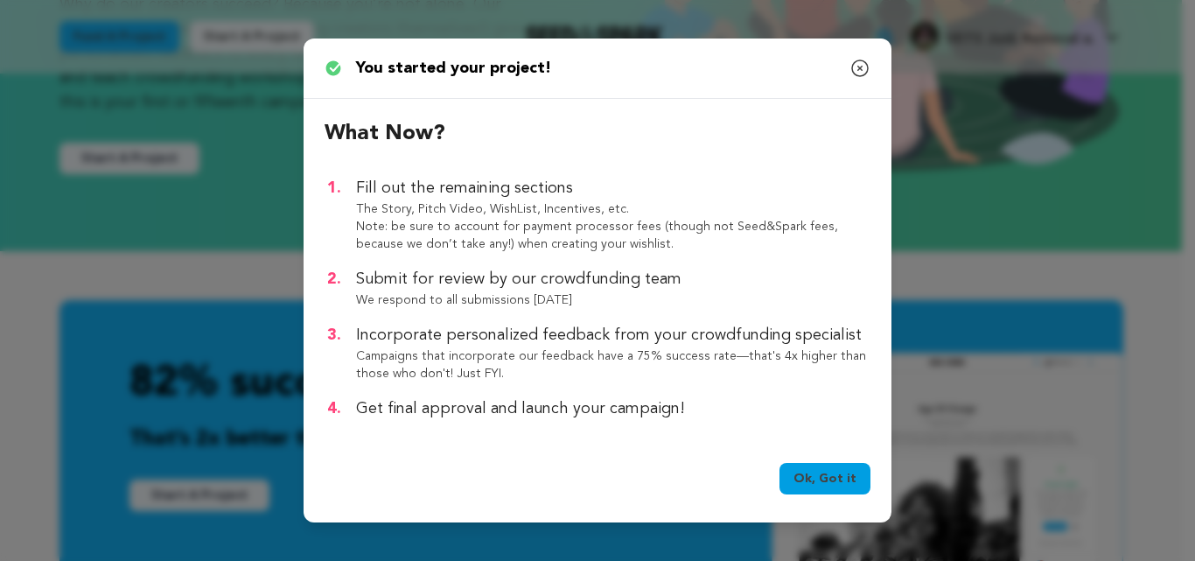
click at [819, 474] on link "Ok, Got it" at bounding box center [825, 479] width 91 height 32
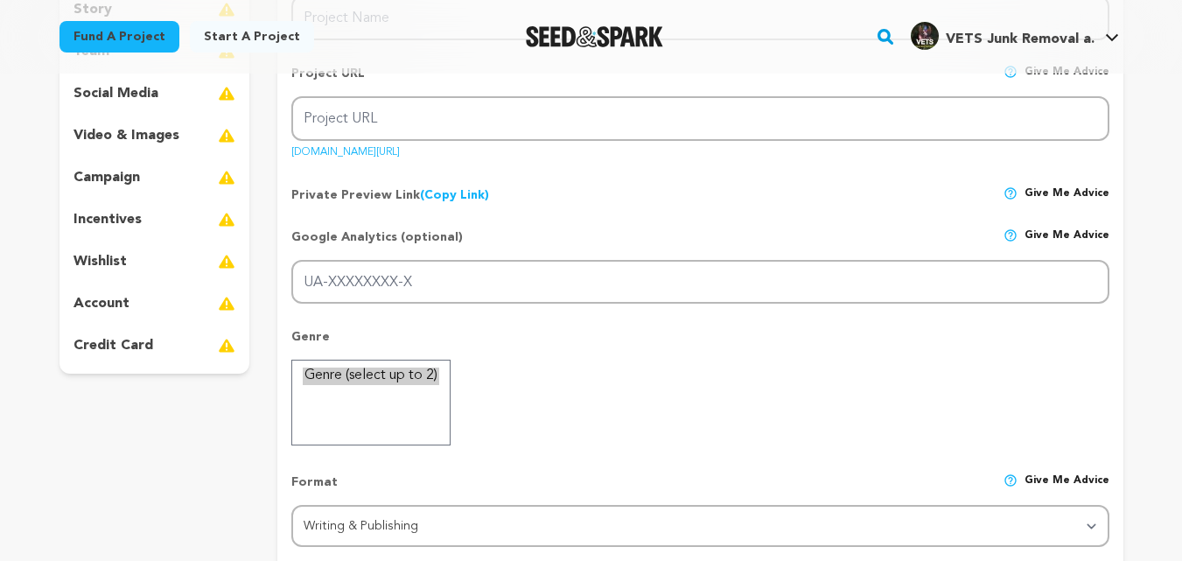
type input "VETS Junk Removal and Dumpsters"
type input "vets-junk-removal-and-dumpsters"
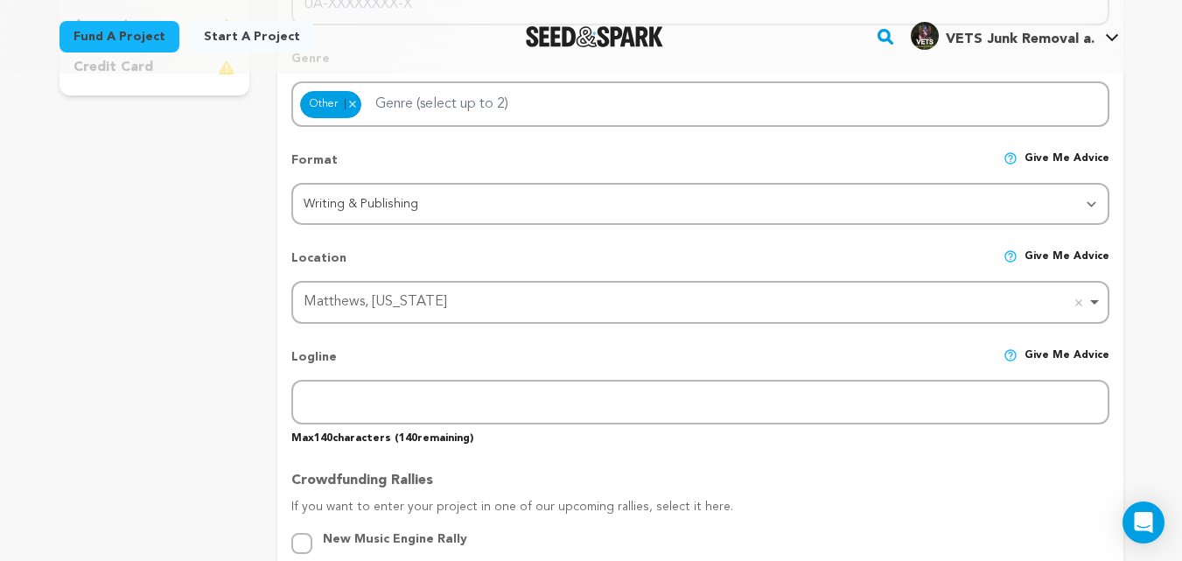
scroll to position [584, 0]
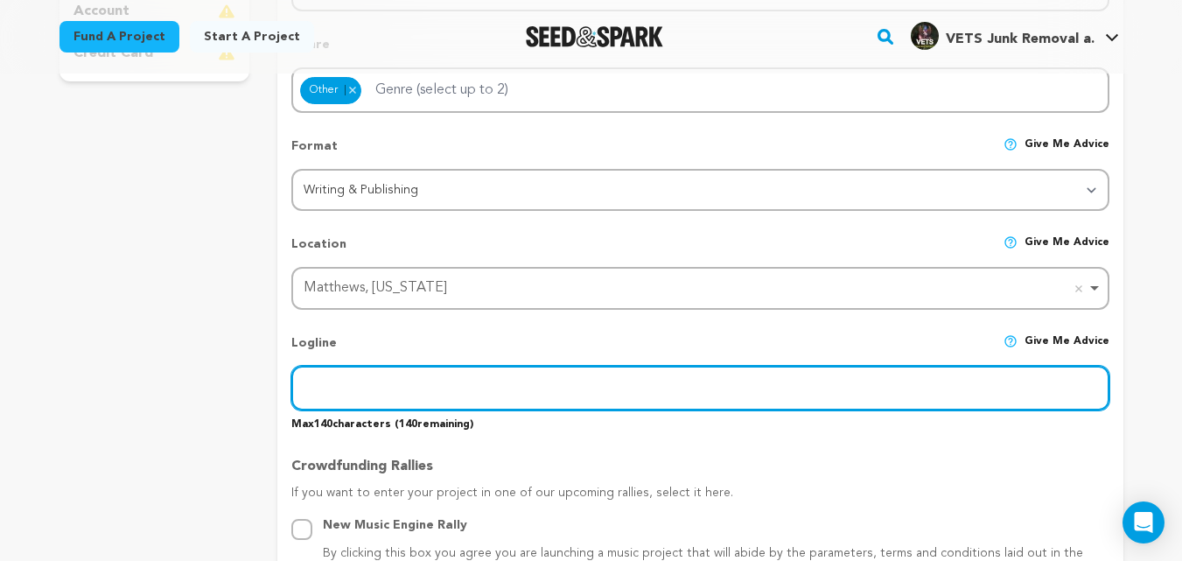
click at [368, 384] on input "text" at bounding box center [699, 388] width 817 height 45
paste input "Junk Removal and Dumpster Rentals across Charlotte, NC"
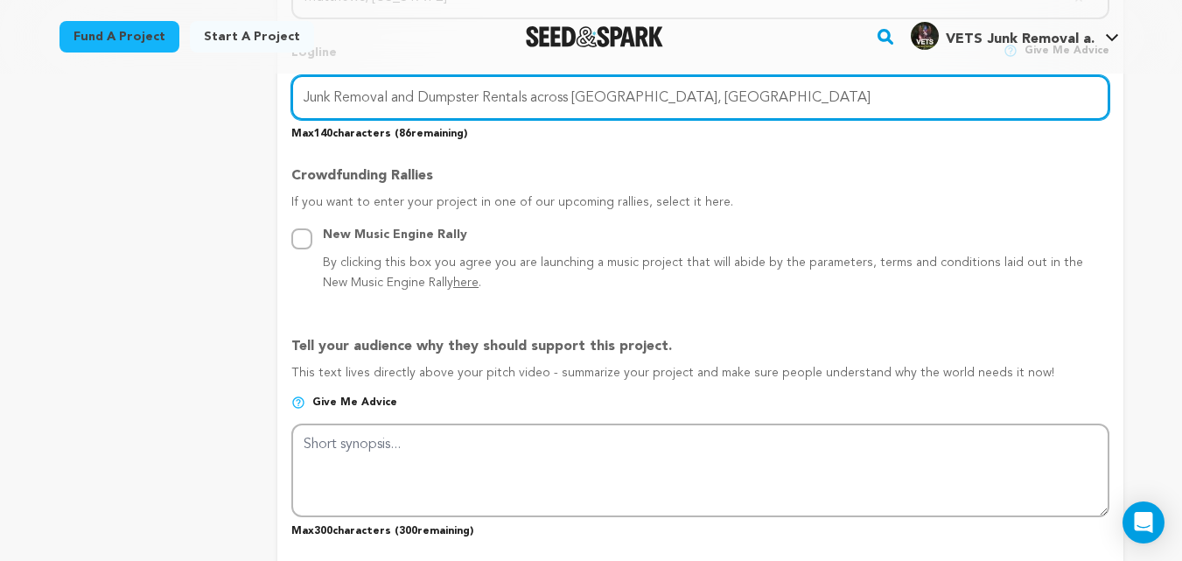
scroll to position [875, 0]
type input "Junk Removal and Dumpster Rentals across Charlotte, NC"
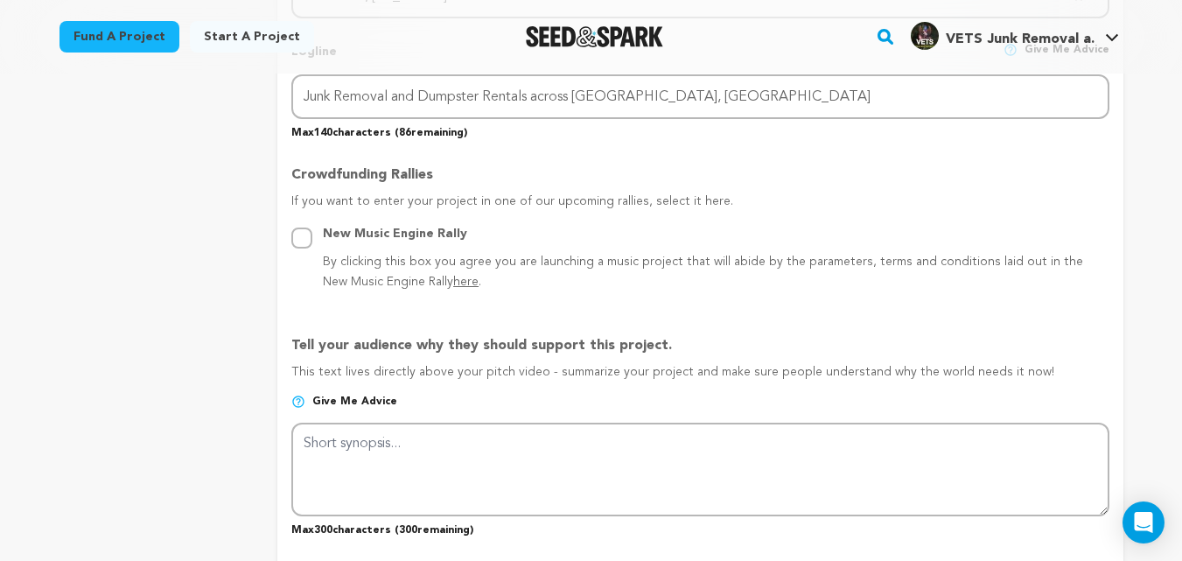
click at [295, 284] on div "New Music Engine Rally By clicking this box you agree you are launching a music…" at bounding box center [699, 258] width 817 height 69
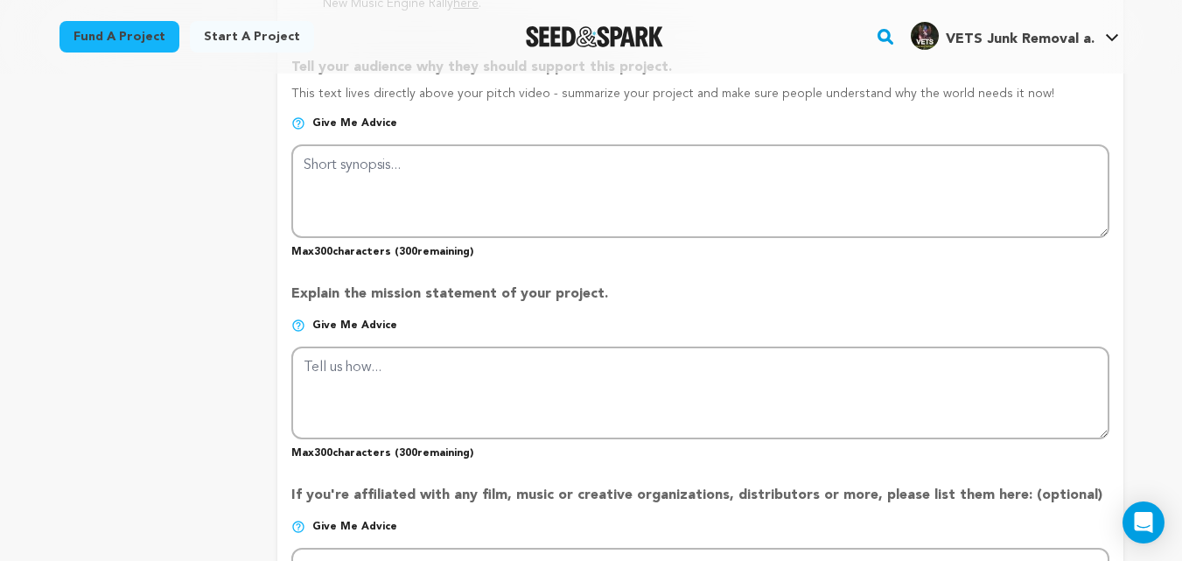
scroll to position [1167, 0]
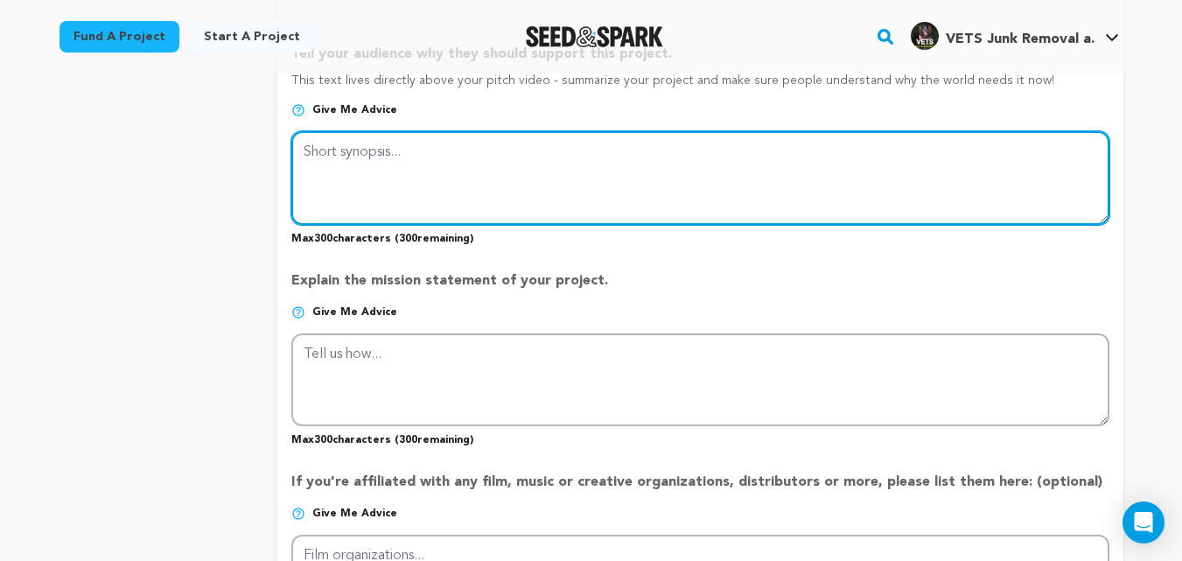
click at [375, 181] on textarea at bounding box center [699, 177] width 817 height 93
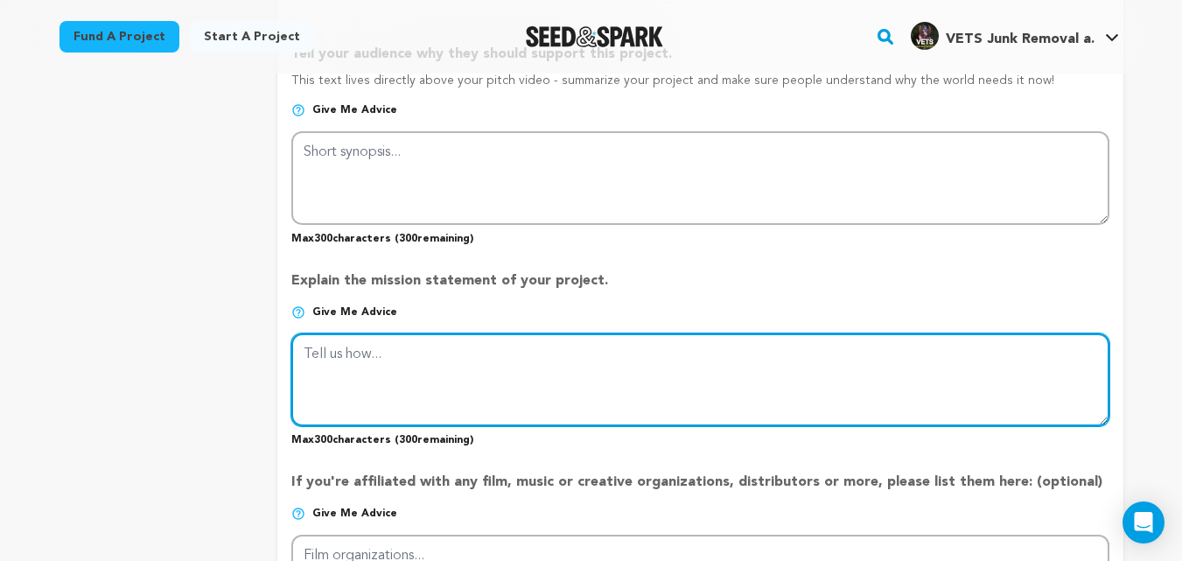
click at [354, 344] on textarea at bounding box center [699, 379] width 817 height 93
paste textarea "Address: 3901 Gribble Rd, Matthews, NC, 28104 | Phone: (980) 613-4692 | Email: …"
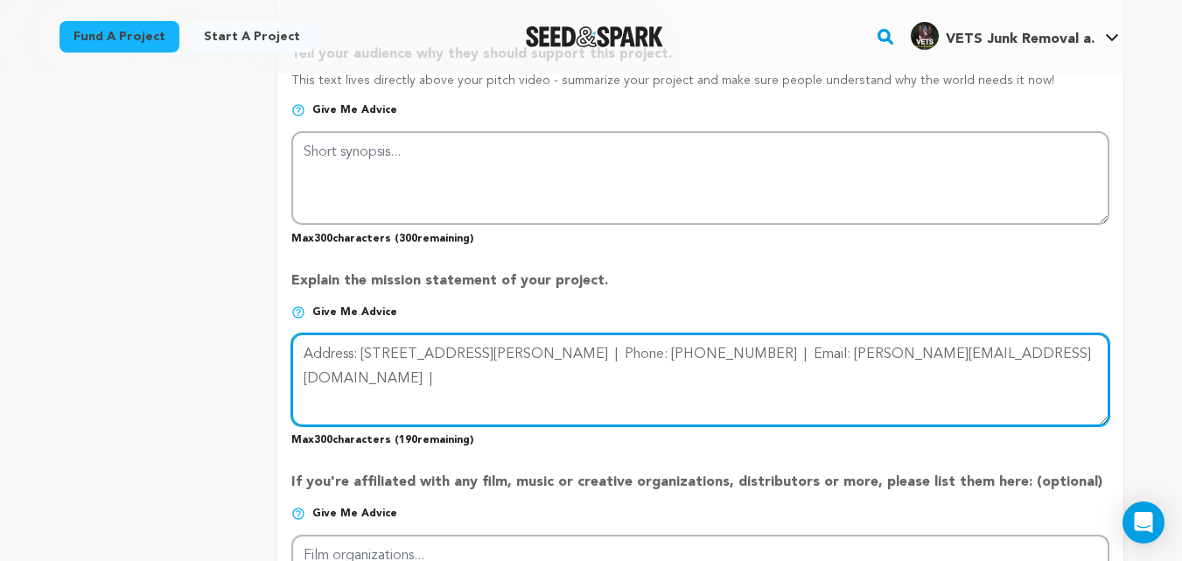
paste textarea "When clutter starts taking over your home or business in Matthews, North Caroli…"
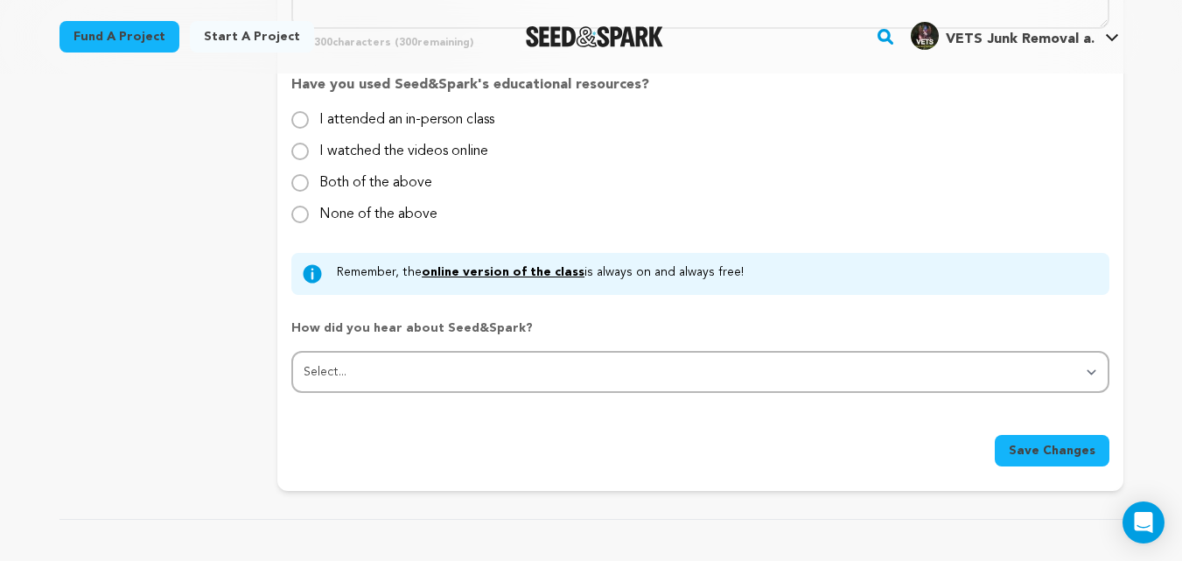
scroll to position [1750, 0]
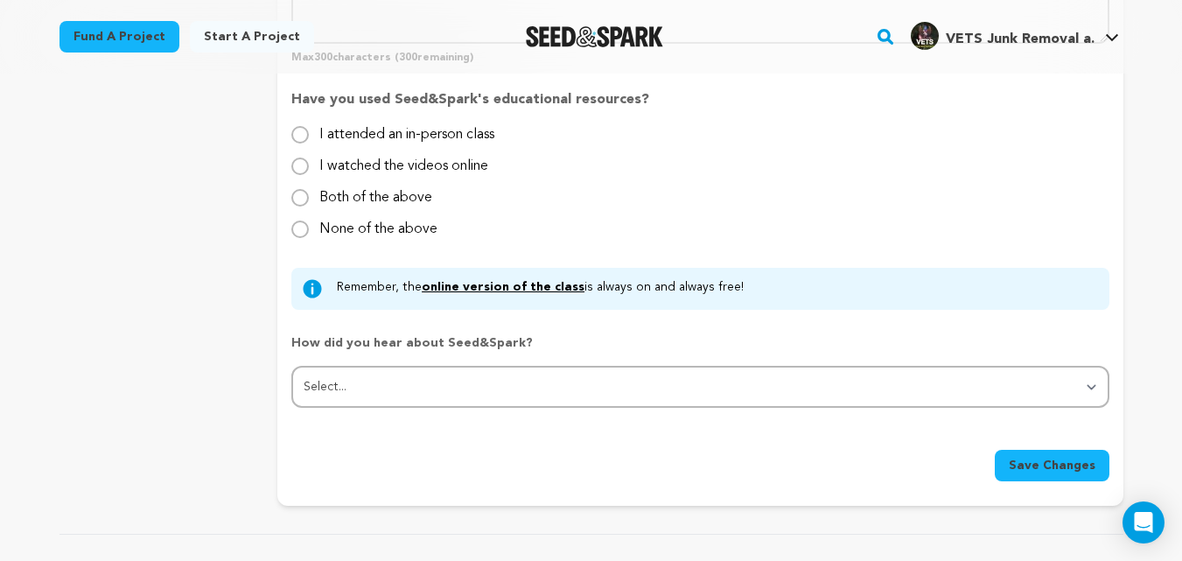
type textarea "Address: 3901 Gribble Rd, Matthews, NC, 28104 | Phone: (980) 613-4692 | Email: …"
click at [1085, 457] on button "Save Changes" at bounding box center [1052, 466] width 115 height 32
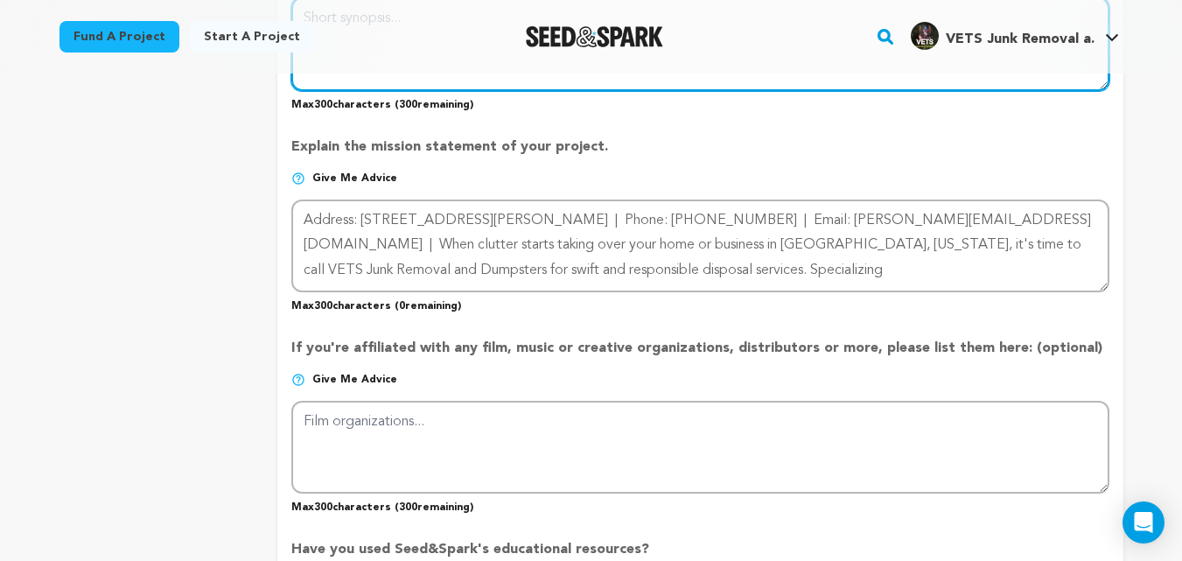
scroll to position [1009, 0]
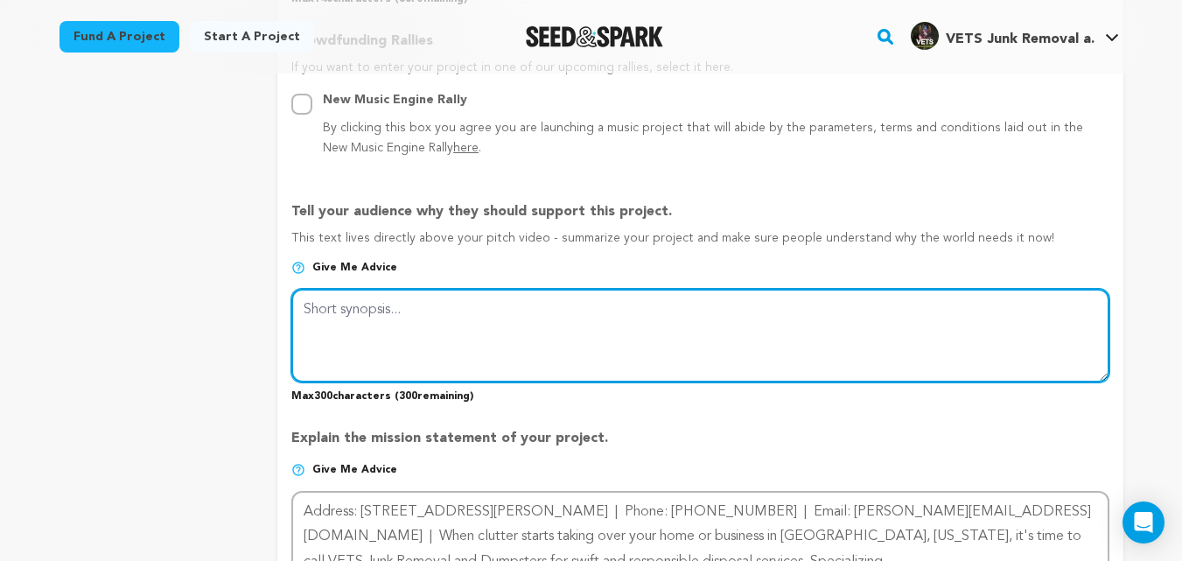
click at [406, 328] on textarea at bounding box center [699, 335] width 817 height 93
paste textarea "When clutter starts taking over your home or business in Matthews, North Caroli…"
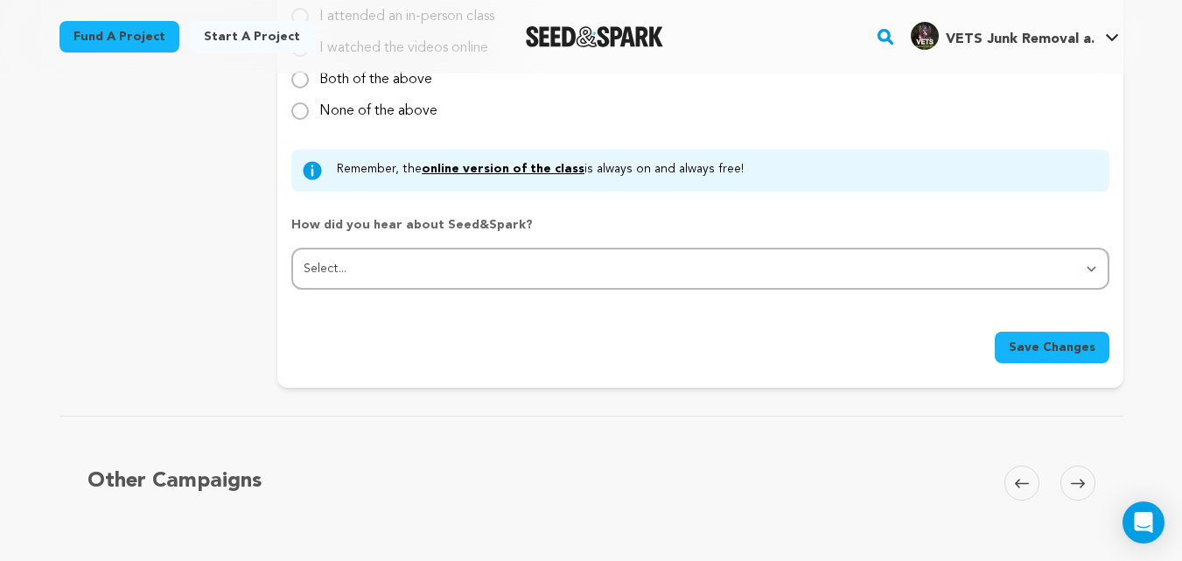
scroll to position [1884, 0]
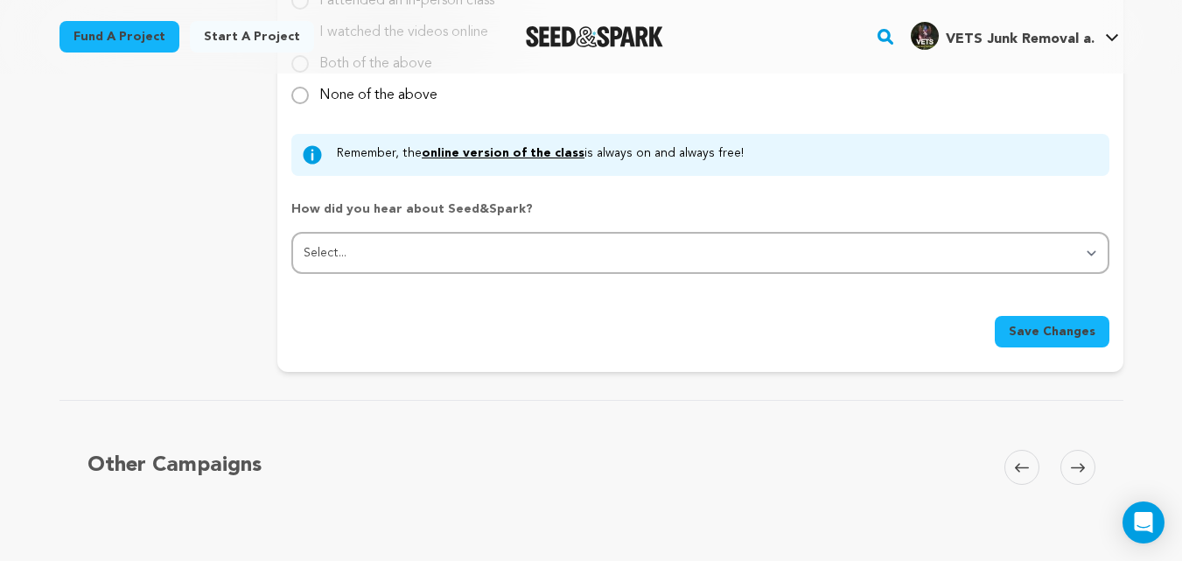
type textarea "When clutter starts taking over your home or business in Matthews, North Caroli…"
click at [1022, 325] on span "Save Changes" at bounding box center [1052, 332] width 87 height 18
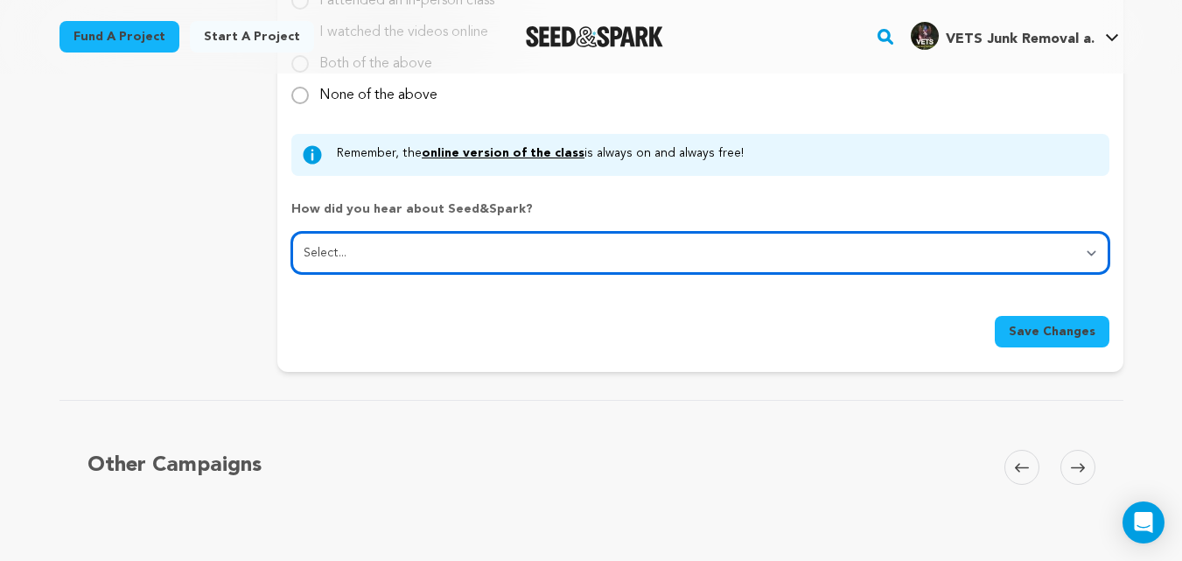
click at [612, 264] on select "Select... From a friend Social media Film festival or film organization Took an…" at bounding box center [699, 253] width 817 height 42
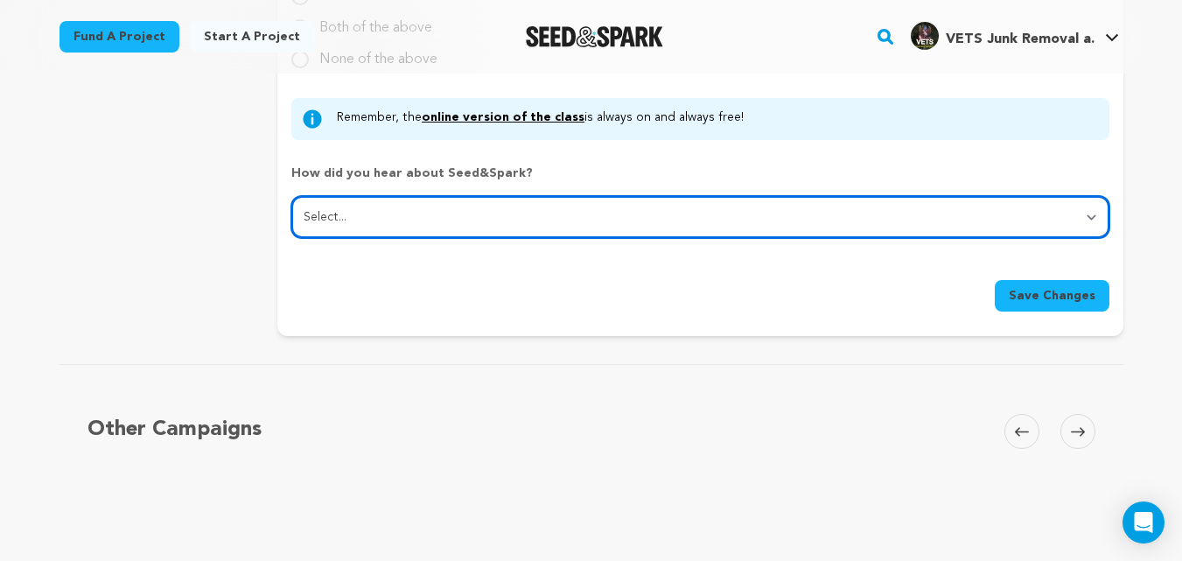
scroll to position [1814, 0]
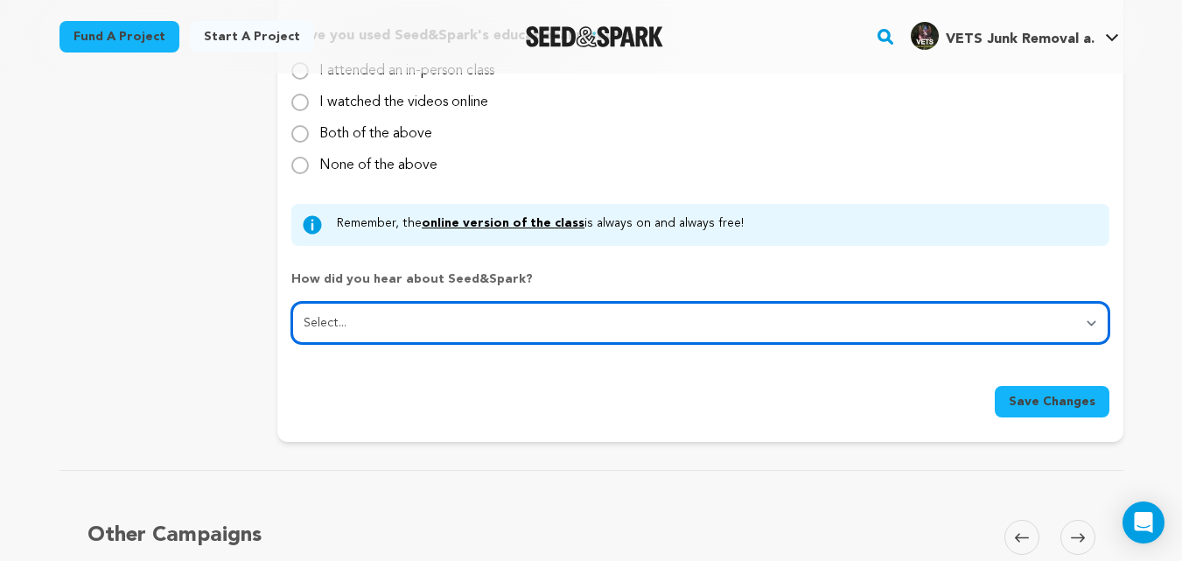
click at [360, 326] on select "Select... From a friend Social media Film festival or film organization Took an…" at bounding box center [699, 323] width 817 height 42
click at [291, 303] on select "Select... From a friend Social media Film festival or film organization Took an…" at bounding box center [699, 323] width 817 height 42
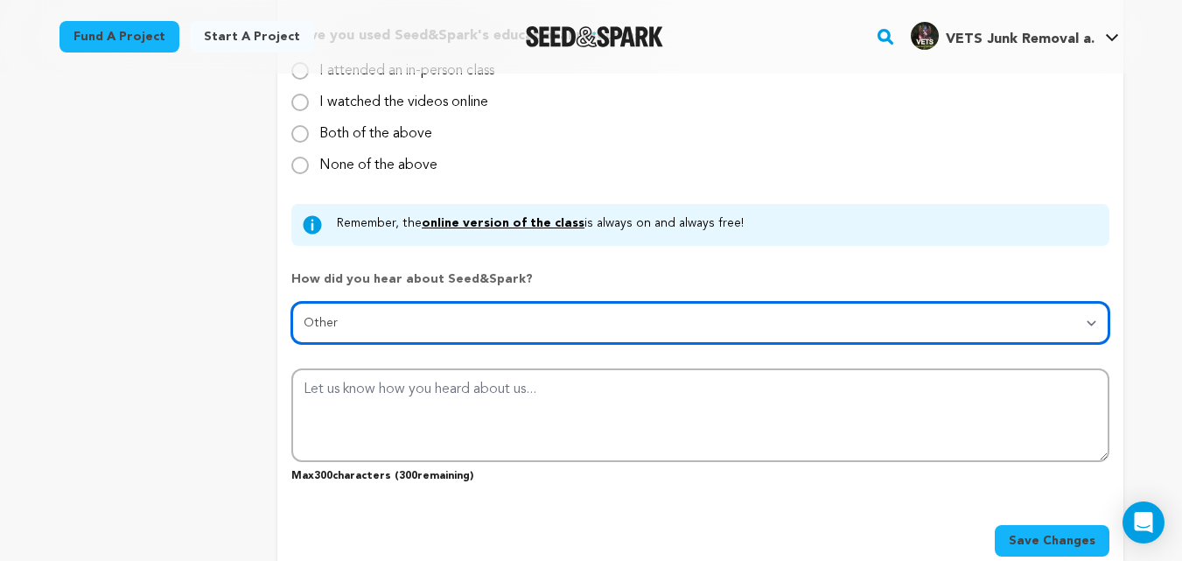
click at [364, 323] on select "Select... From a friend Social media Film festival or film organization Took an…" at bounding box center [699, 323] width 817 height 42
select select "1"
click at [291, 303] on select "Select... From a friend Social media Film festival or film organization Took an…" at bounding box center [699, 323] width 817 height 42
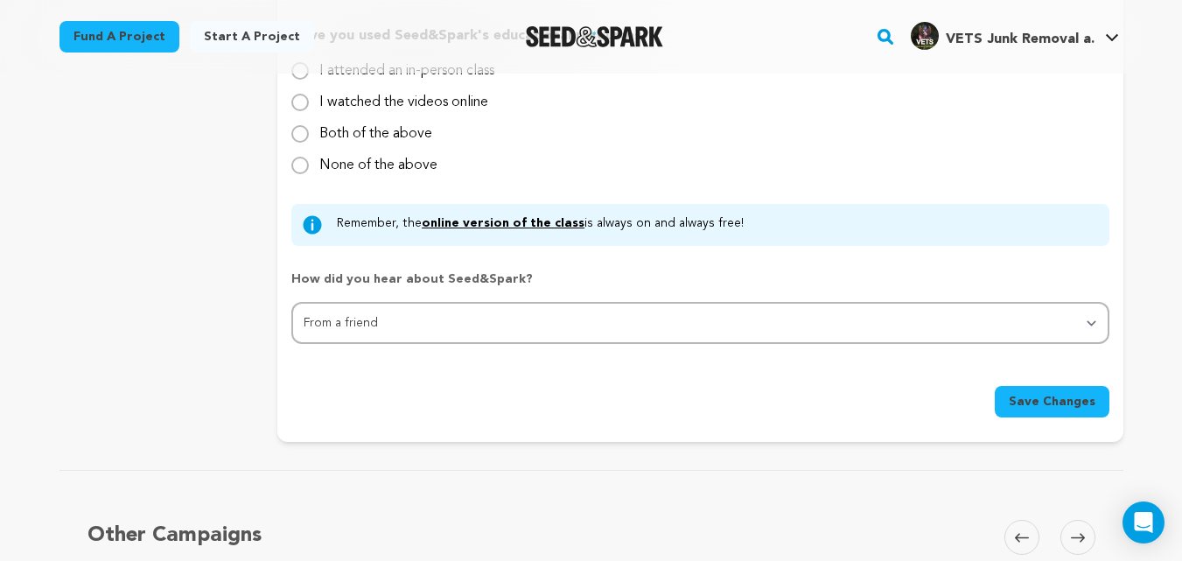
click at [1077, 407] on span "Save Changes" at bounding box center [1052, 402] width 87 height 18
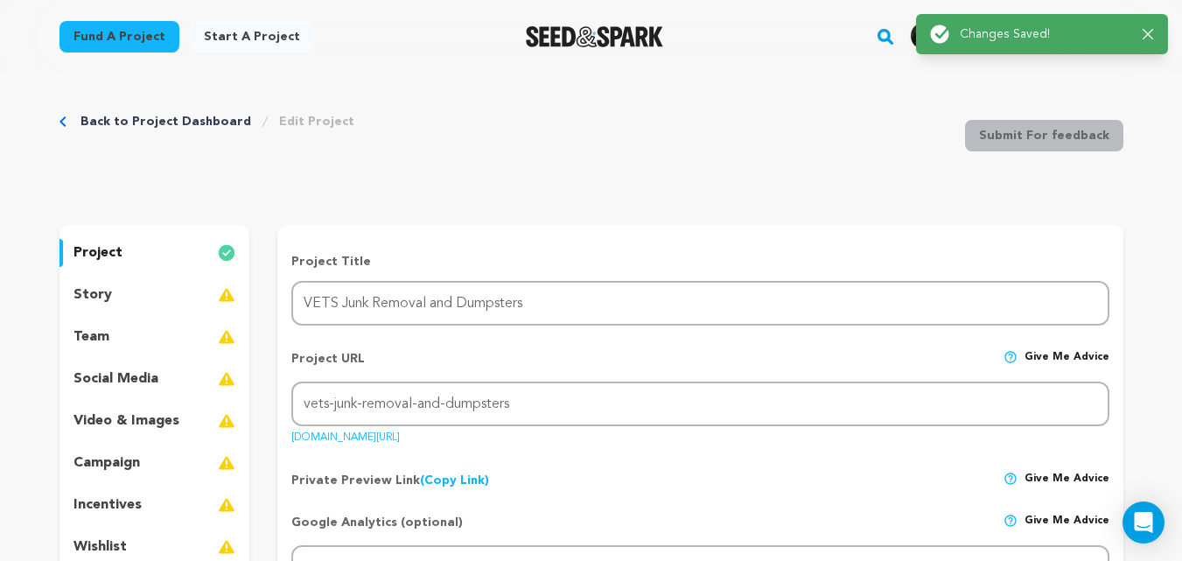
scroll to position [0, 0]
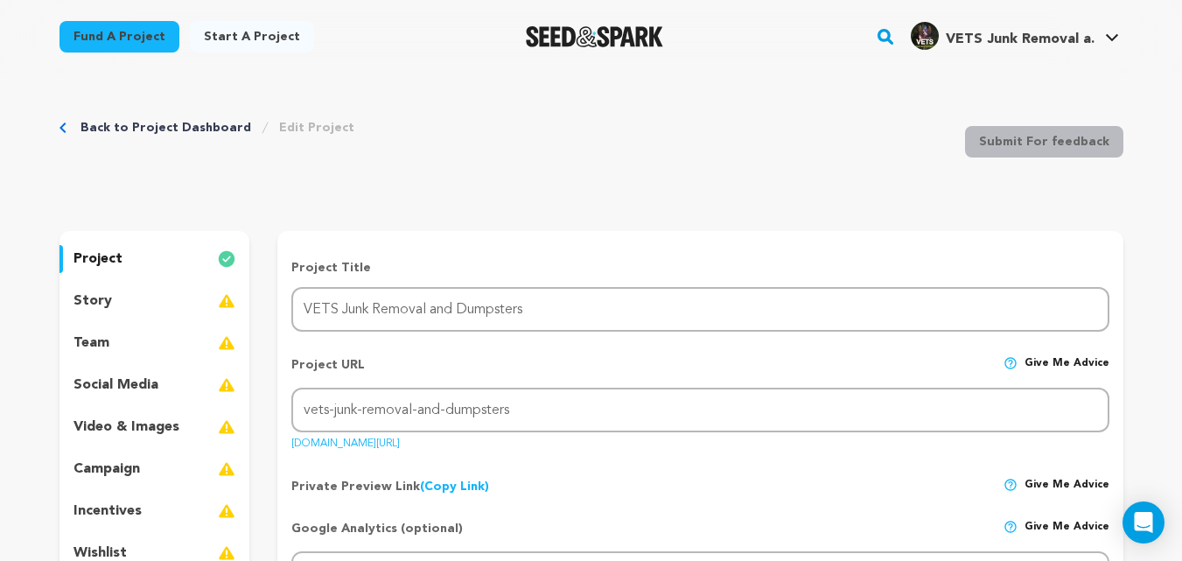
click at [103, 263] on p "project" at bounding box center [98, 259] width 49 height 21
click at [137, 35] on link "Fund a project" at bounding box center [120, 37] width 120 height 32
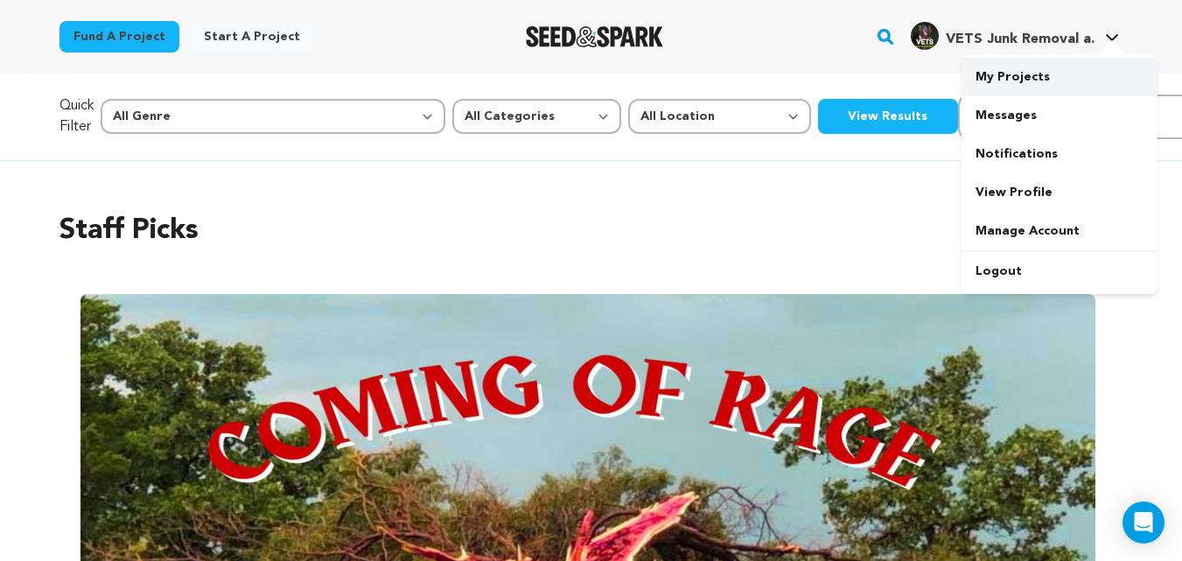
click at [999, 70] on link "My Projects" at bounding box center [1060, 77] width 196 height 39
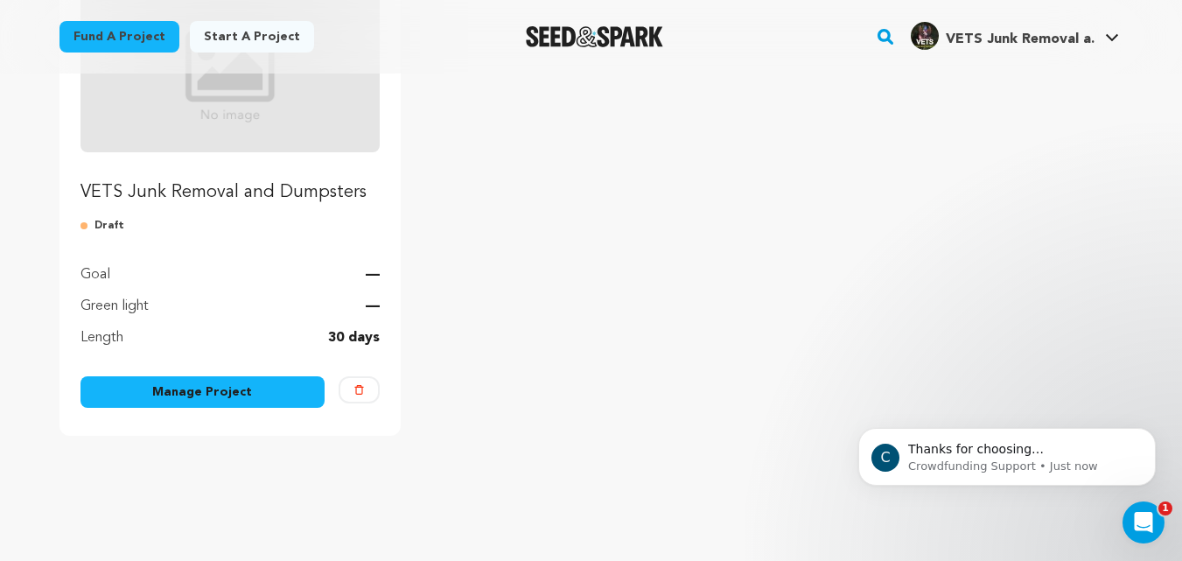
click at [170, 195] on p "VETS Junk Removal and Dumpsters" at bounding box center [231, 192] width 300 height 25
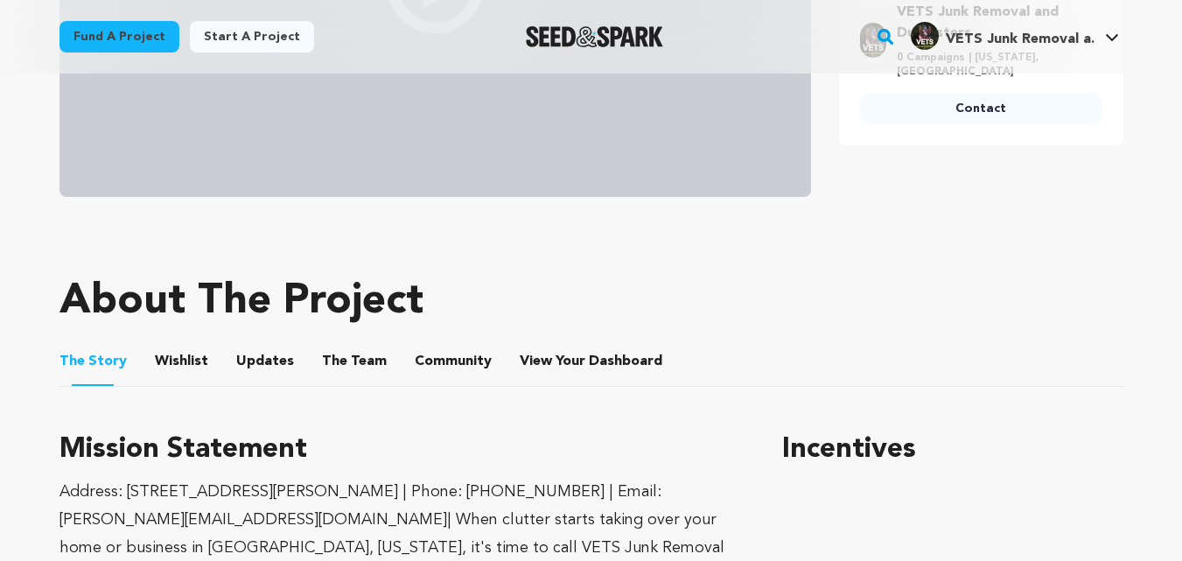
scroll to position [875, 0]
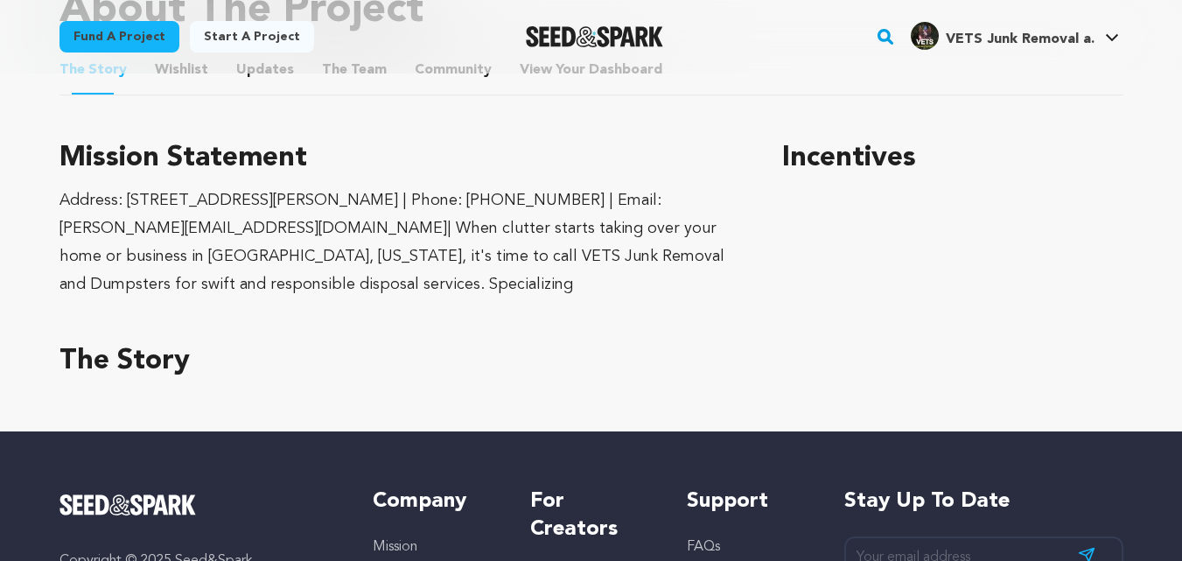
click at [467, 340] on h3 "The Story" at bounding box center [401, 361] width 682 height 42
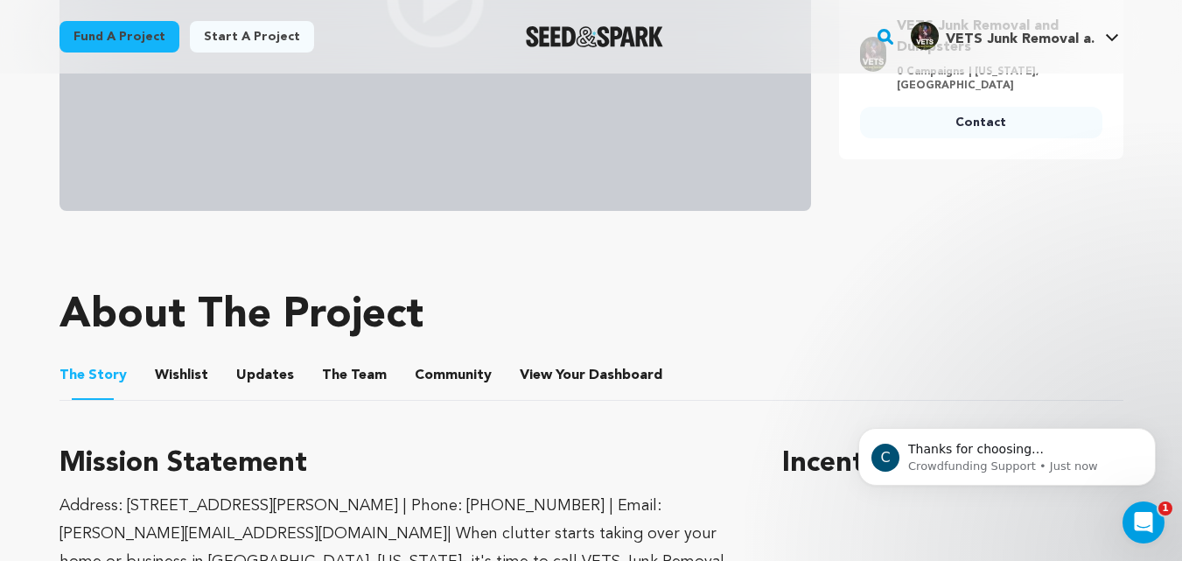
scroll to position [584, 0]
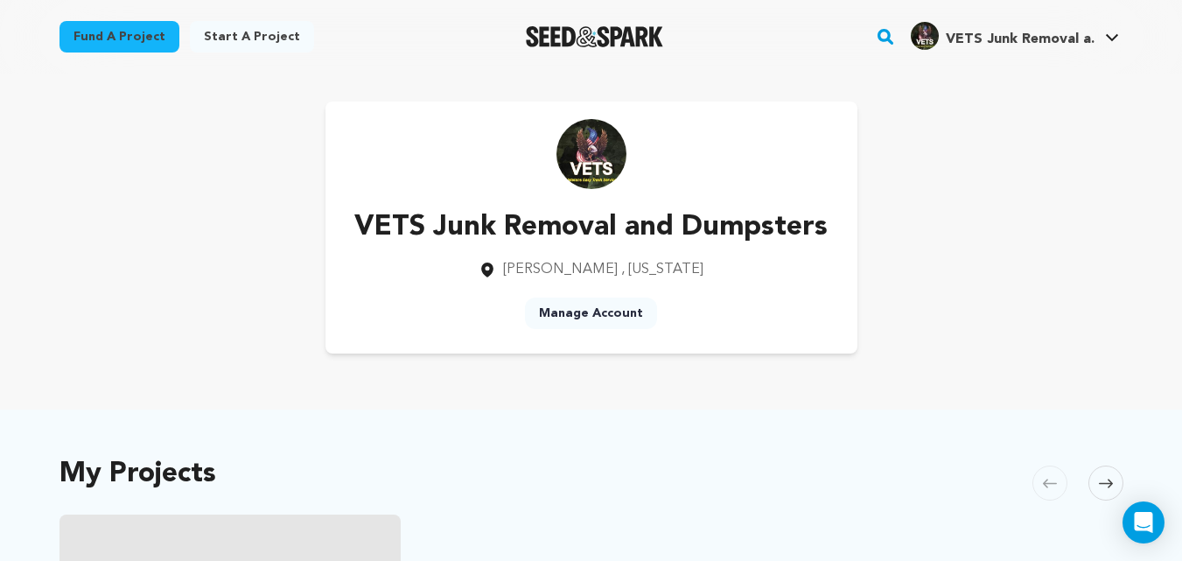
click at [935, 175] on div "VETS Junk Removal and Dumpsters [GEOGRAPHIC_DATA] , [US_STATE] Manage Account" at bounding box center [592, 228] width 1064 height 252
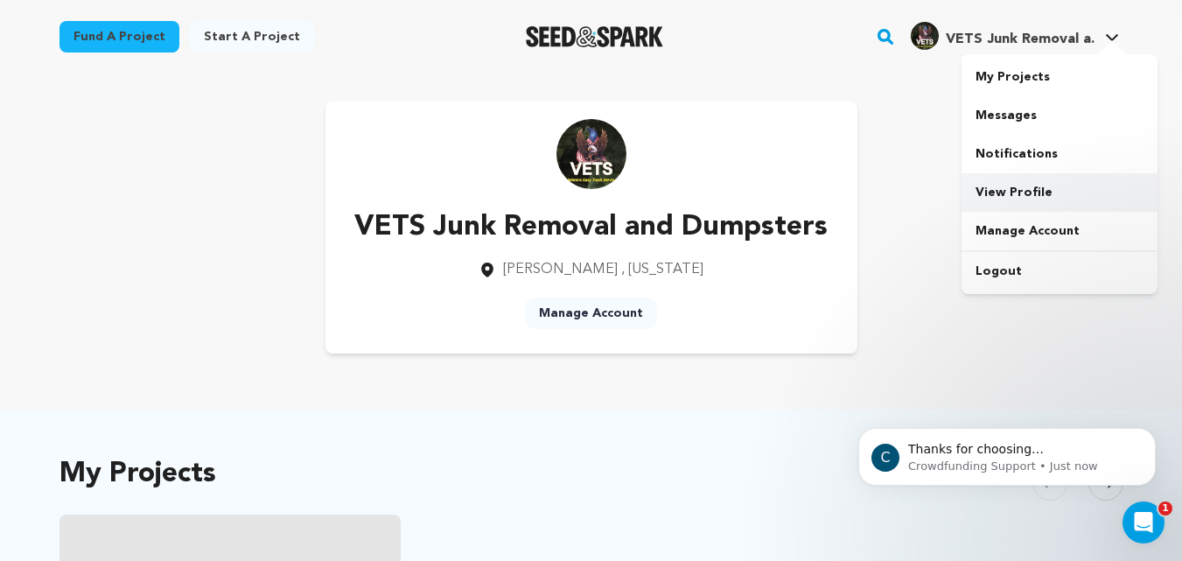
click at [1016, 193] on link "View Profile" at bounding box center [1060, 192] width 196 height 39
click at [1153, 435] on icon "Dismiss notification" at bounding box center [1151, 433] width 10 height 10
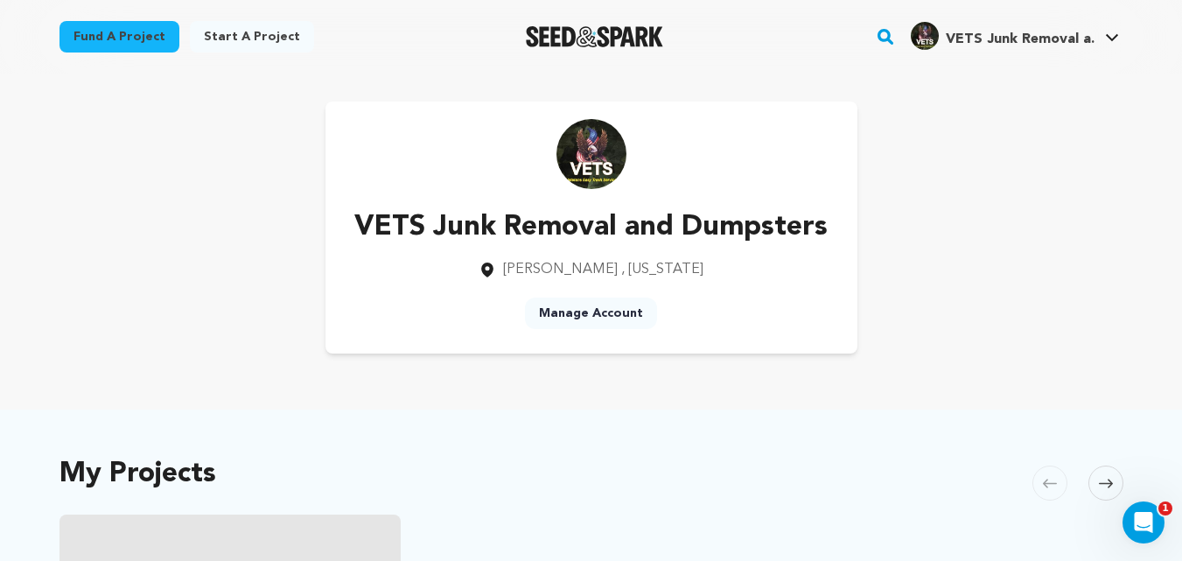
click at [906, 372] on div "VETS Junk Removal and Dumpsters [GEOGRAPHIC_DATA] , [US_STATE] Manage Account" at bounding box center [592, 228] width 1120 height 308
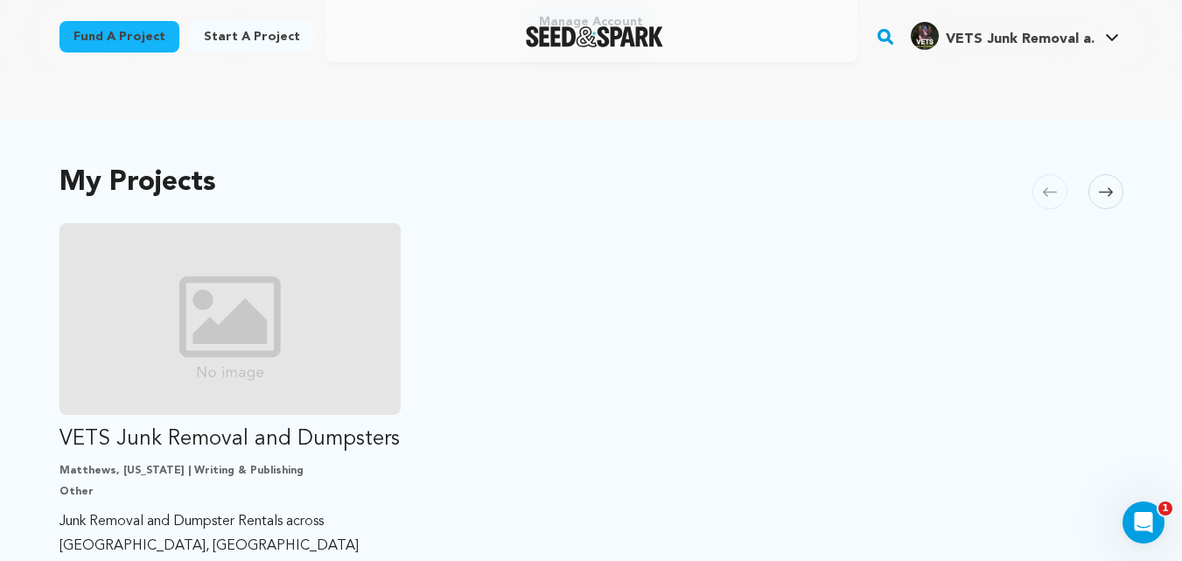
scroll to position [584, 0]
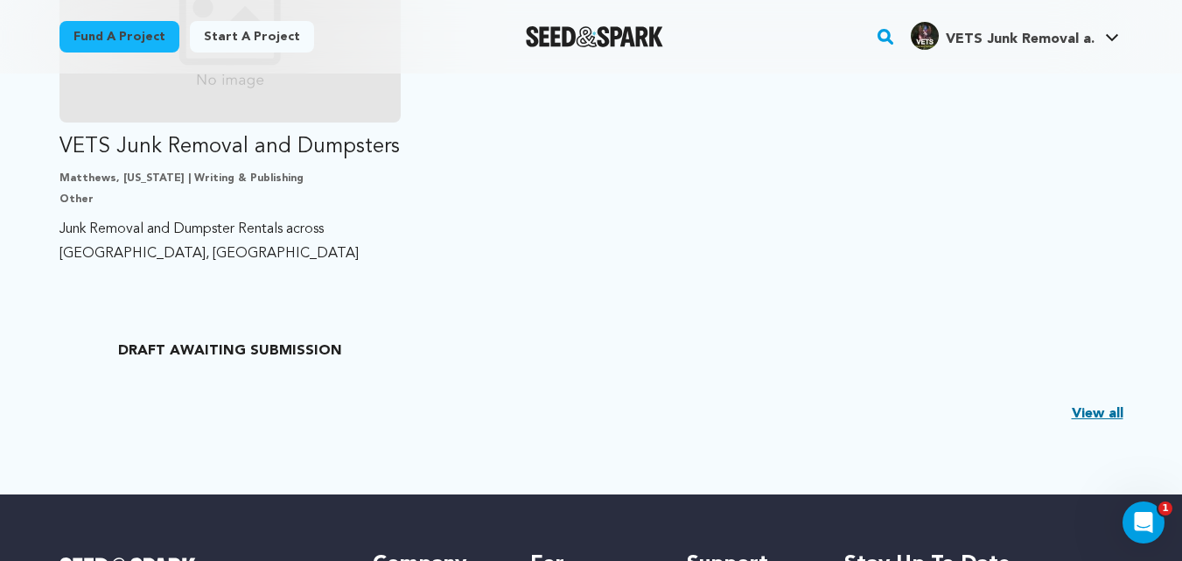
click at [601, 247] on ul "VETS Junk Removal and Dumpsters Matthews, North Carolina | Writing & Publishing…" at bounding box center [592, 150] width 1064 height 438
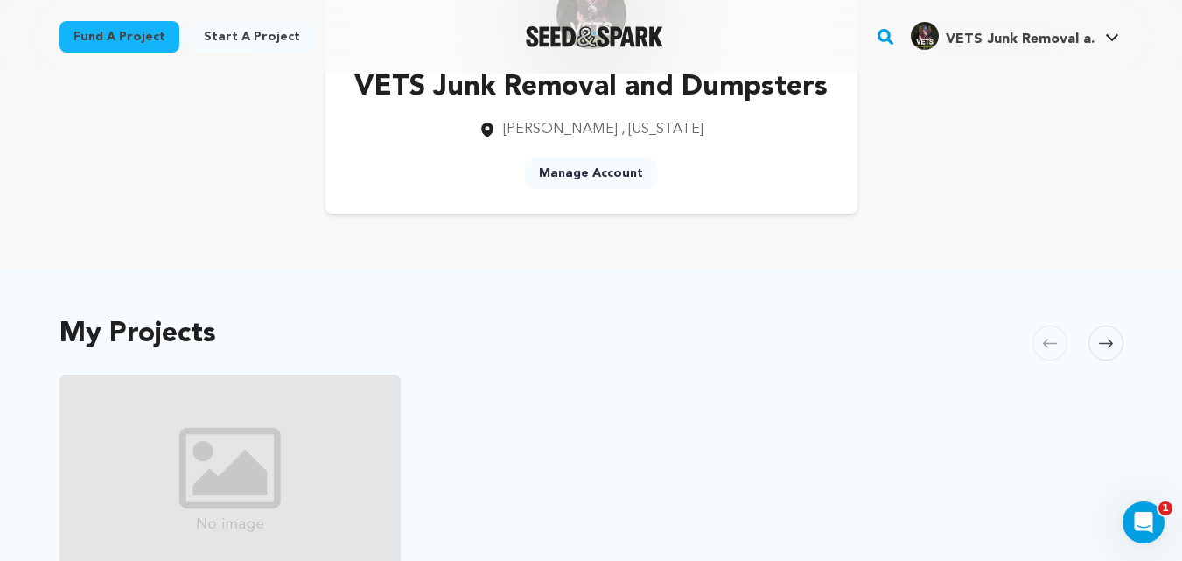
scroll to position [0, 0]
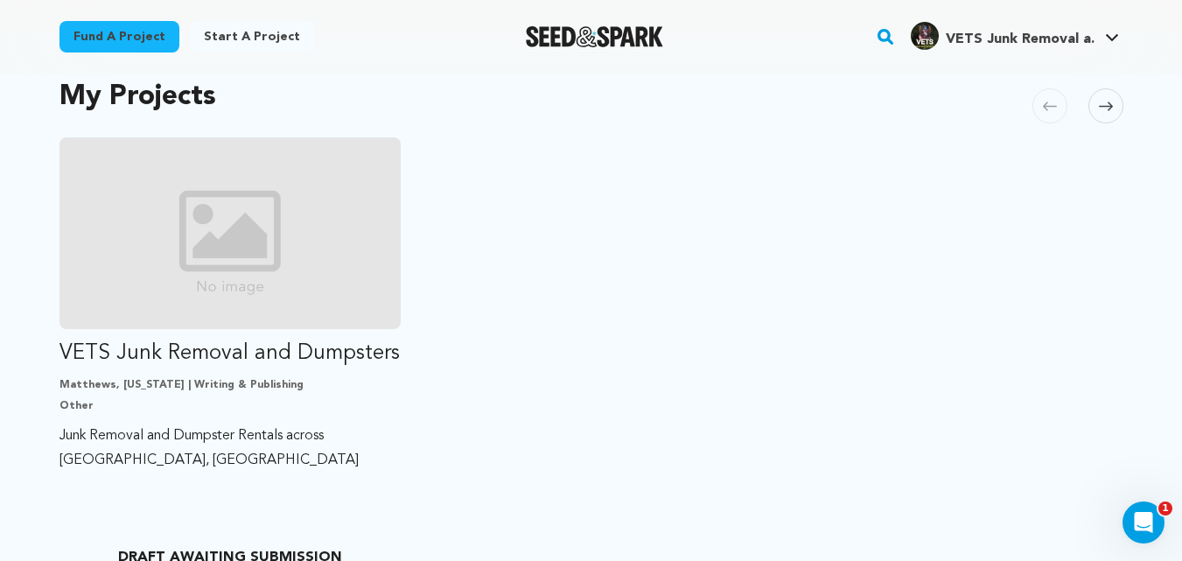
scroll to position [382, 0]
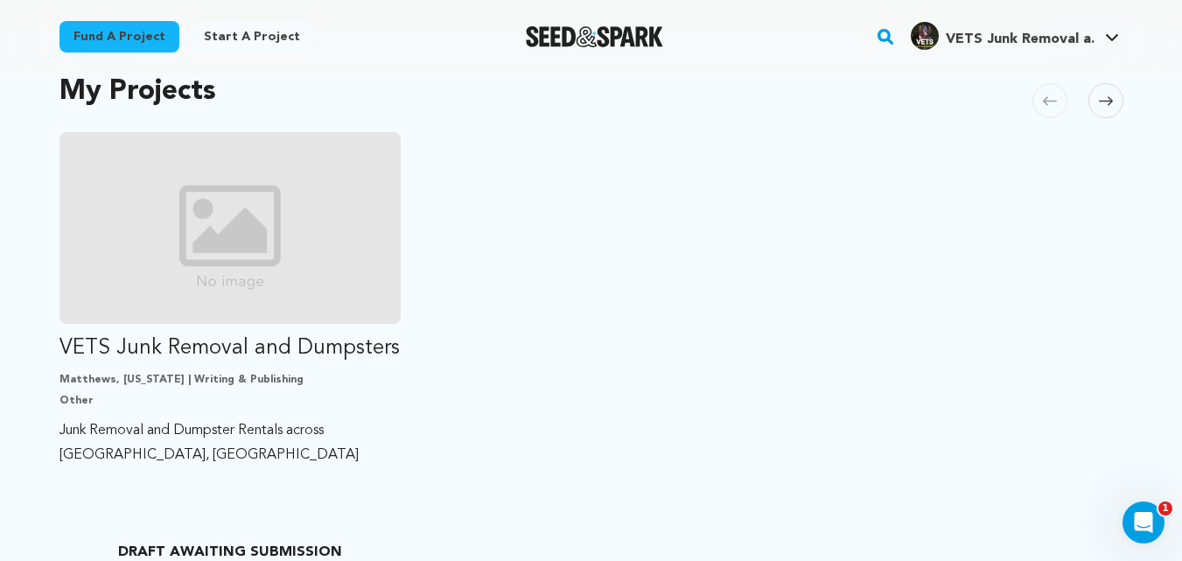
click at [814, 341] on ul "VETS Junk Removal and Dumpsters [GEOGRAPHIC_DATA], [US_STATE] | Writing & Publi…" at bounding box center [592, 351] width 1064 height 438
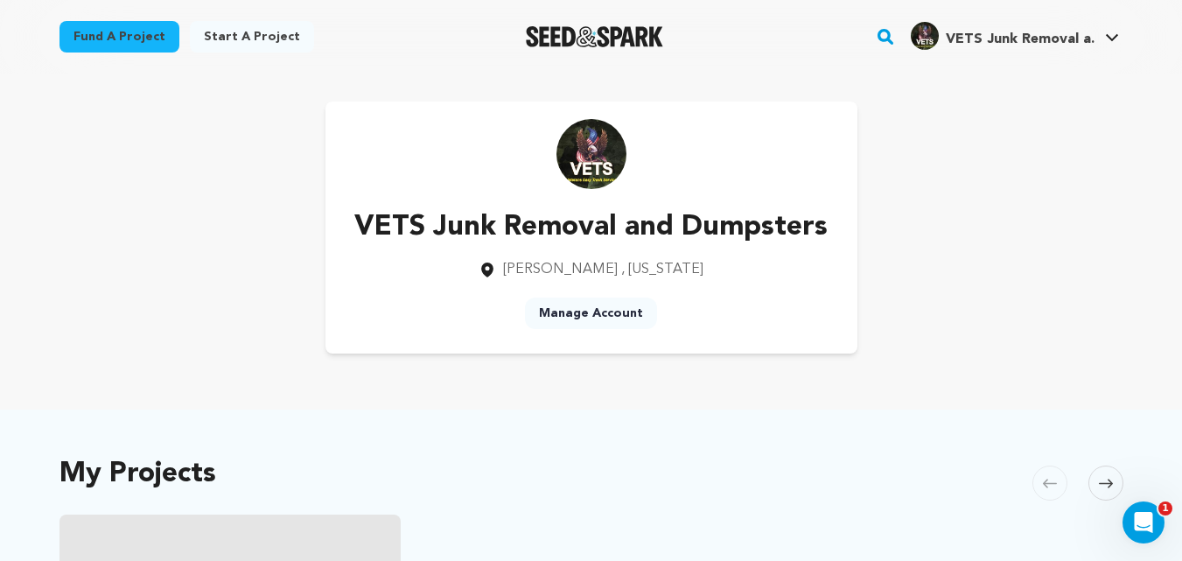
click at [949, 248] on div "VETS Junk Removal and Dumpsters [GEOGRAPHIC_DATA] , [US_STATE] Manage Account" at bounding box center [592, 228] width 1064 height 252
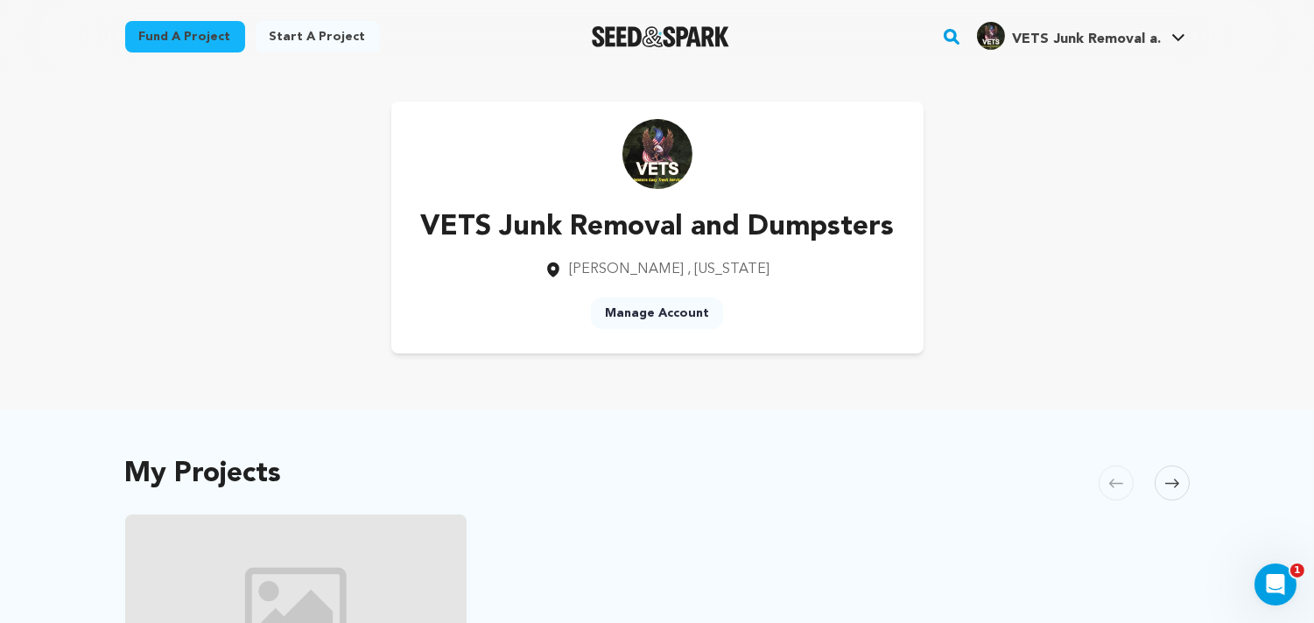
click at [660, 318] on link "Manage Account" at bounding box center [657, 314] width 132 height 32
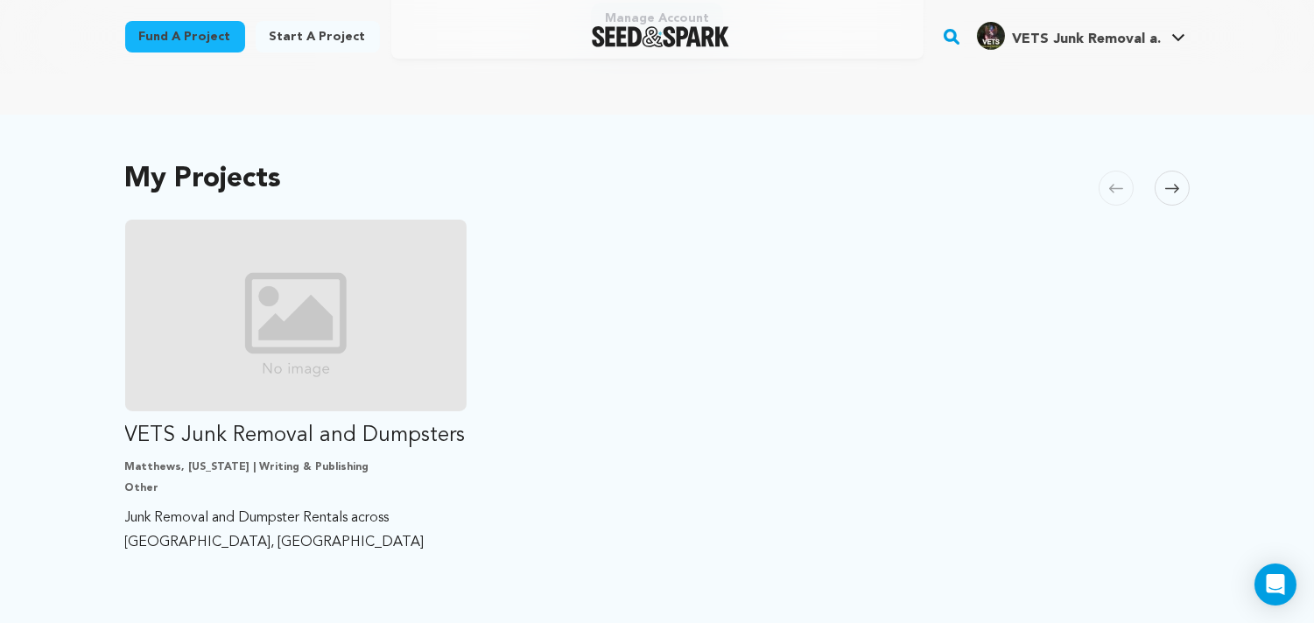
scroll to position [324, 0]
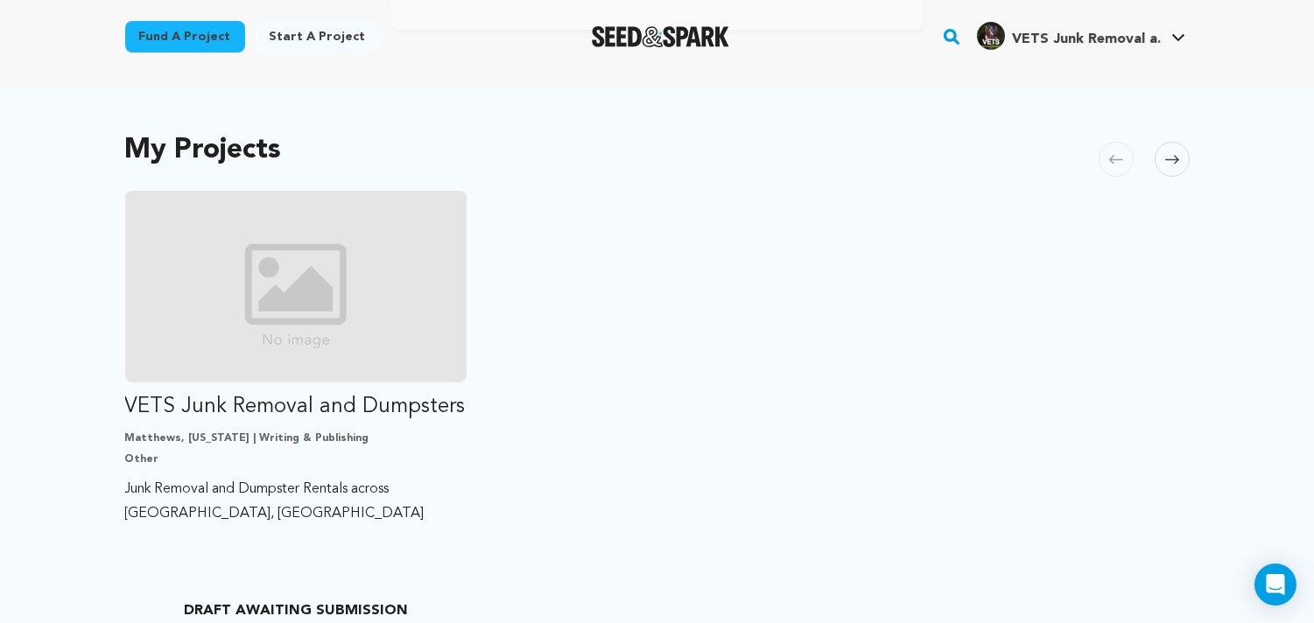
click at [602, 346] on ul "VETS Junk Removal and Dumpsters [GEOGRAPHIC_DATA], [US_STATE] | Writing & Publi…" at bounding box center [657, 410] width 1064 height 438
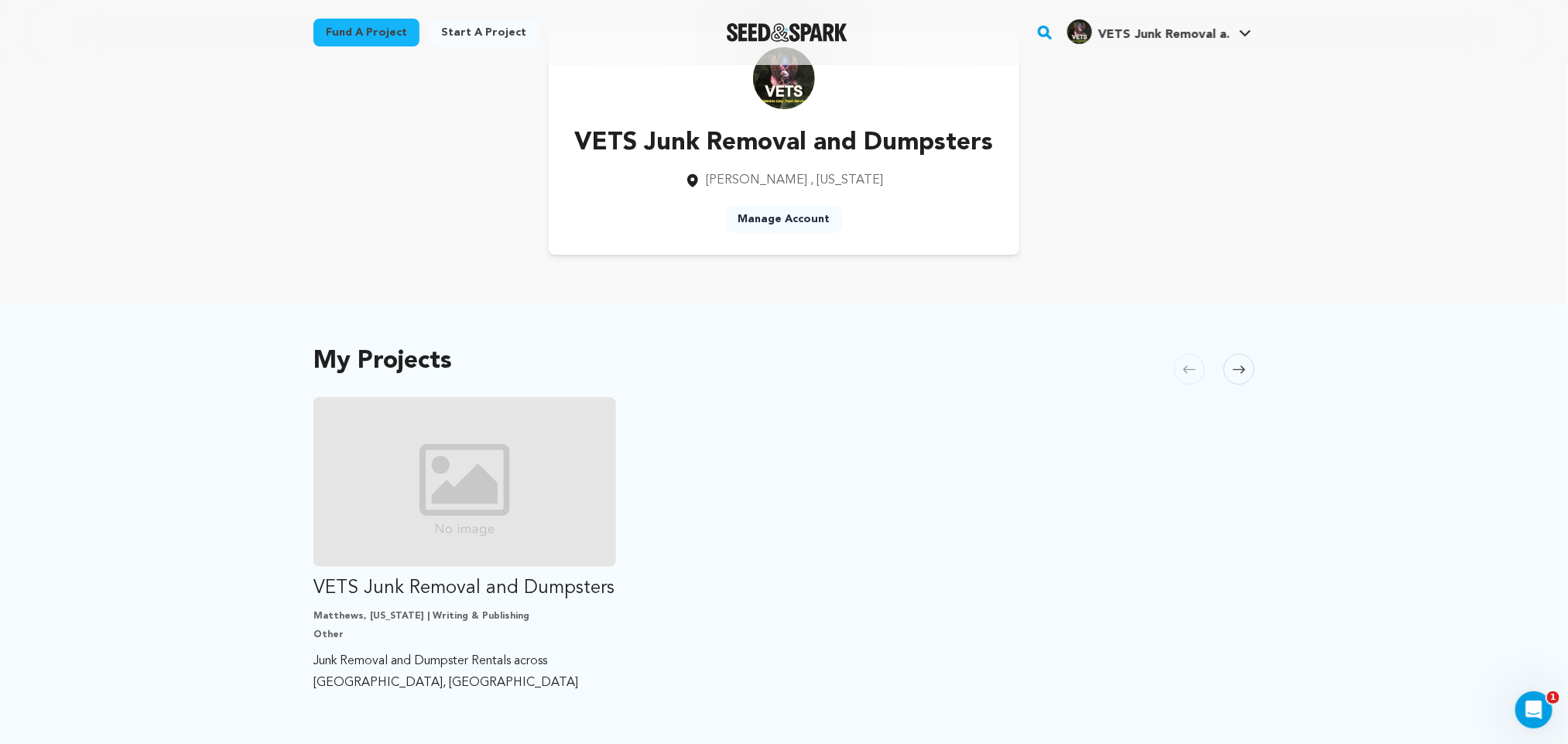
scroll to position [0, 0]
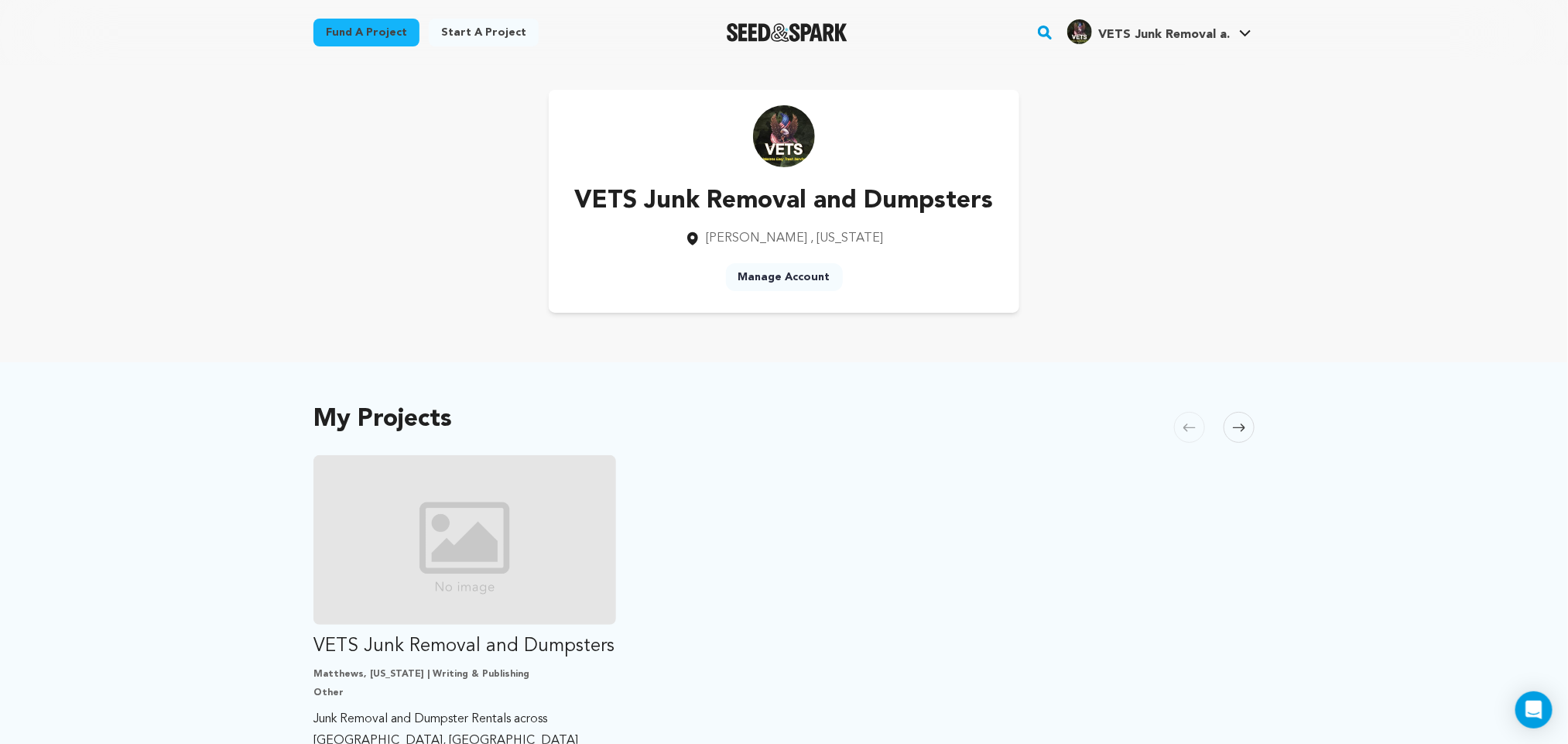
click at [1231, 221] on div "VETS Junk Removal and Dumpsters [GEOGRAPHIC_DATA] , [US_STATE] Manage Account" at bounding box center [784, 202] width 941 height 223
